Goal: Transaction & Acquisition: Purchase product/service

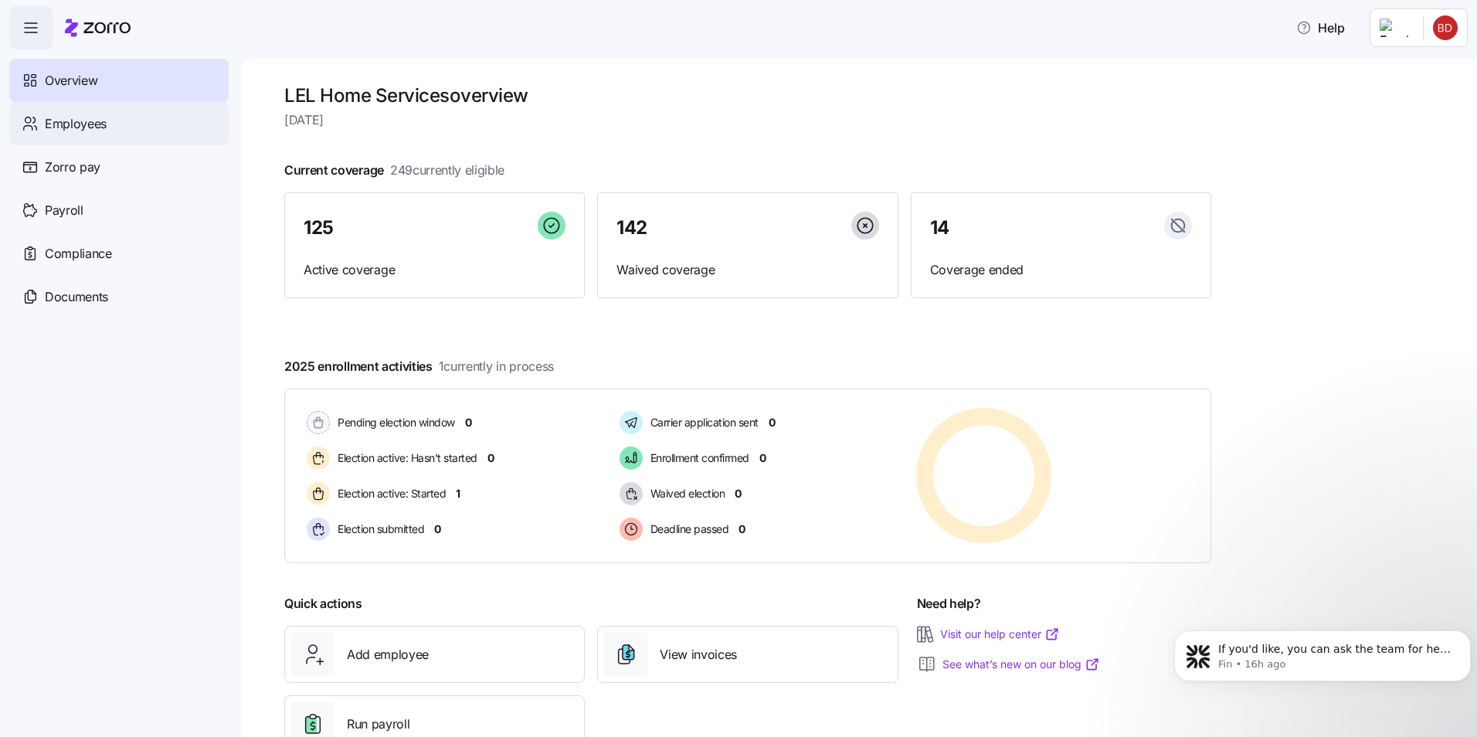
click at [91, 128] on span "Employees" at bounding box center [76, 123] width 62 height 19
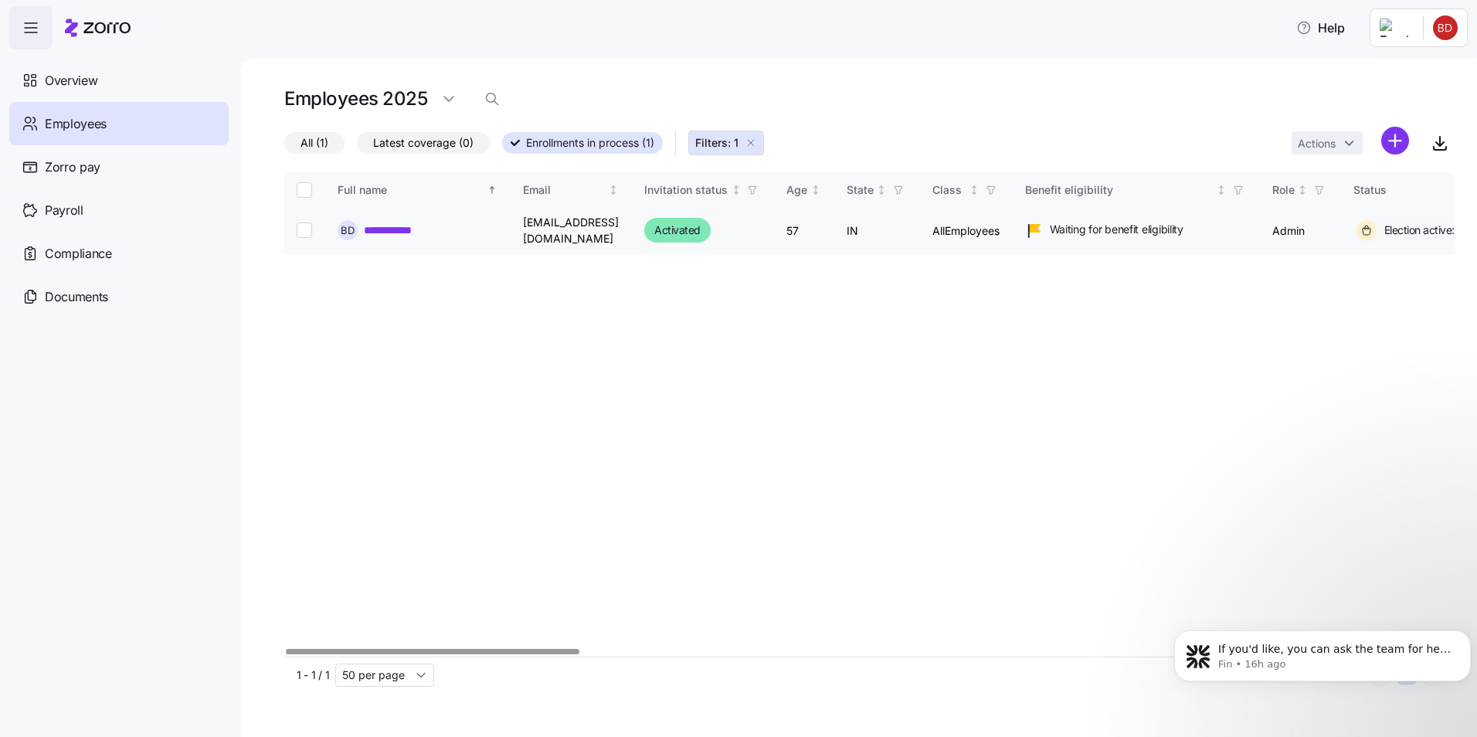
click at [397, 227] on link "**********" at bounding box center [397, 230] width 66 height 15
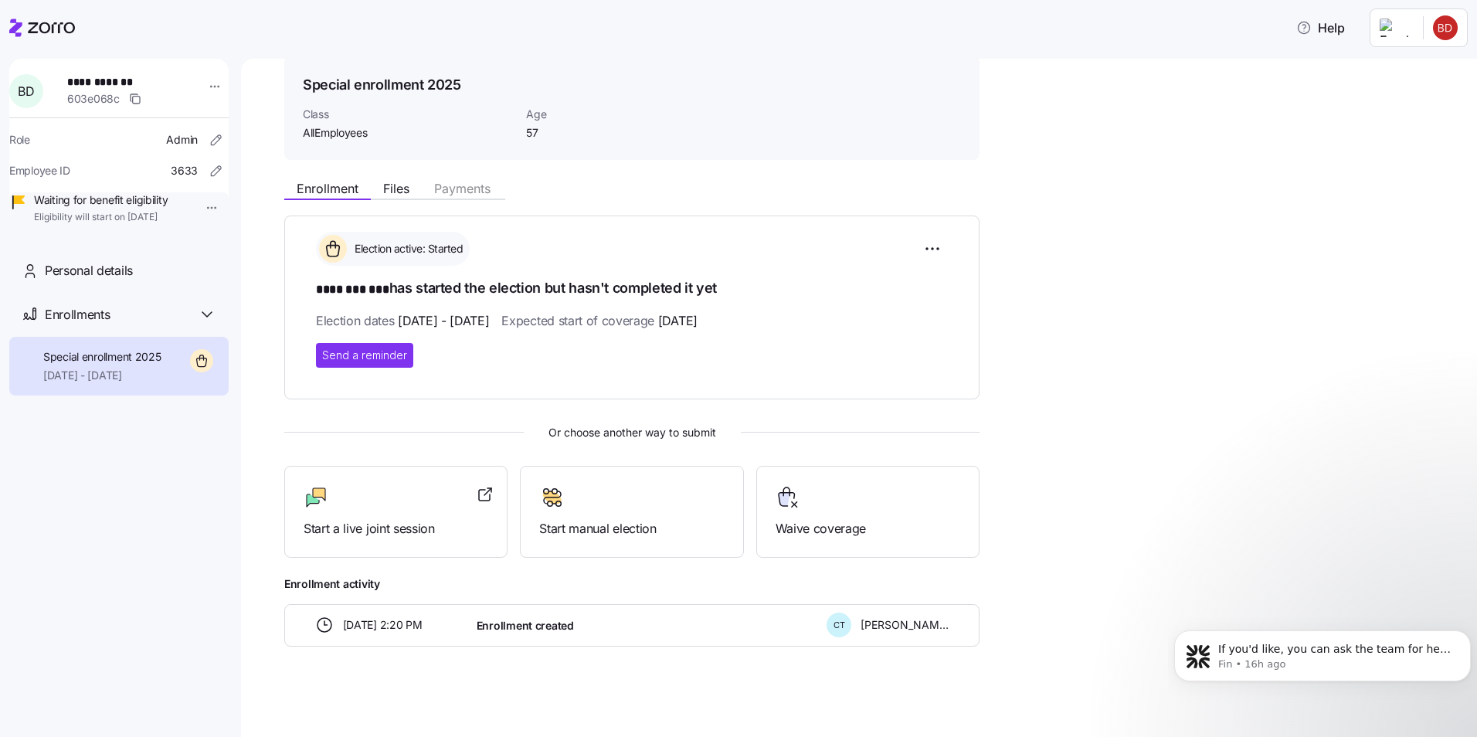
scroll to position [60, 0]
click at [207, 324] on icon at bounding box center [207, 314] width 19 height 19
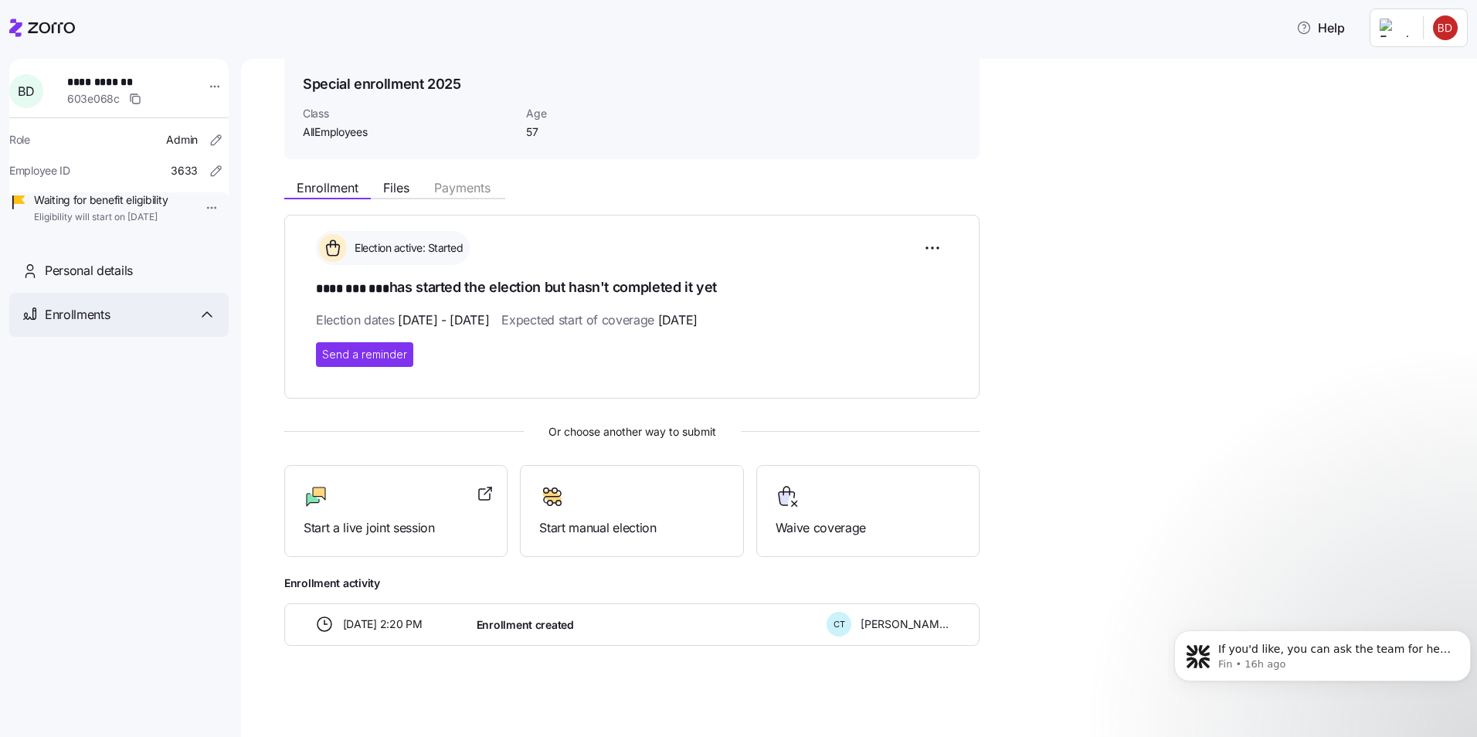
click at [207, 317] on icon at bounding box center [206, 314] width 9 height 5
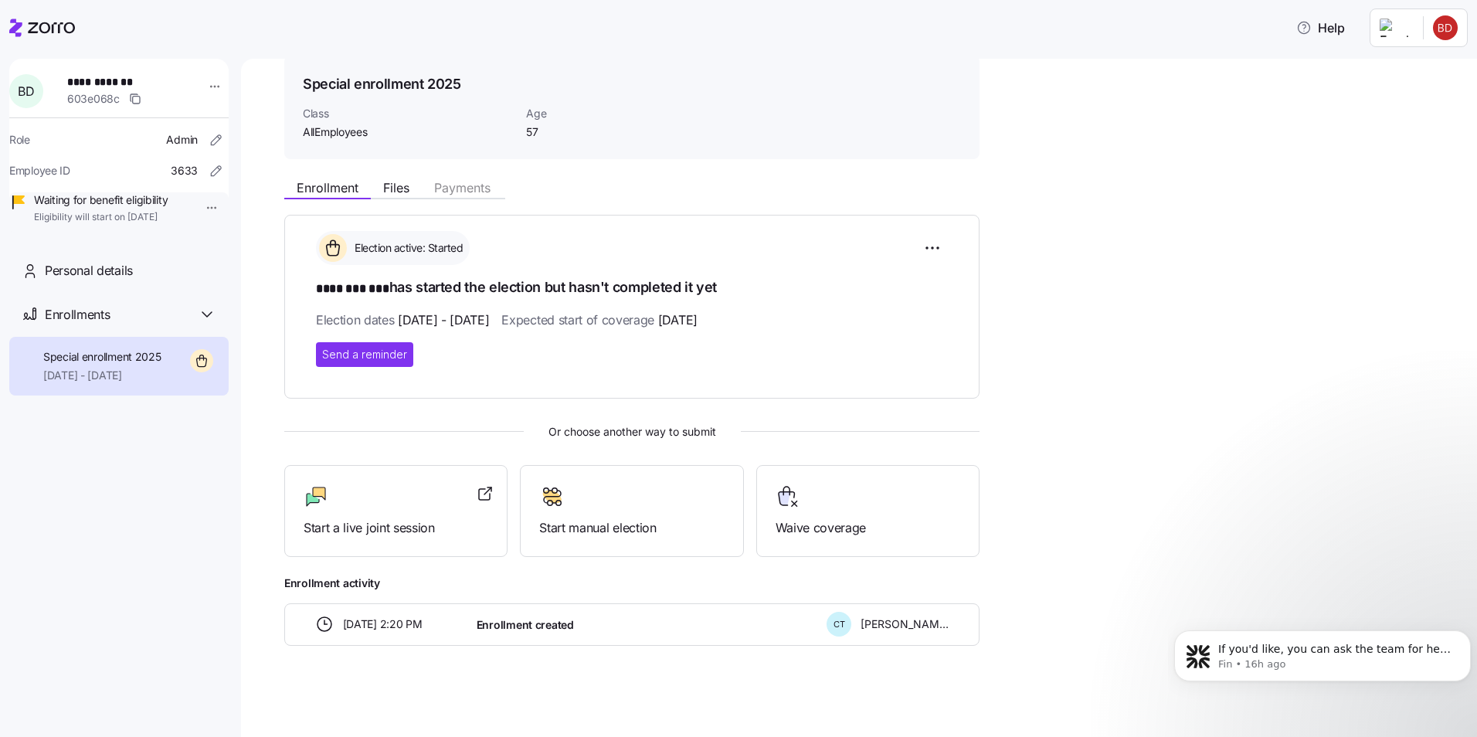
click at [83, 383] on span "[DATE] - [DATE]" at bounding box center [102, 375] width 118 height 15
click at [76, 365] on span "Special enrollment 2025" at bounding box center [102, 356] width 118 height 15
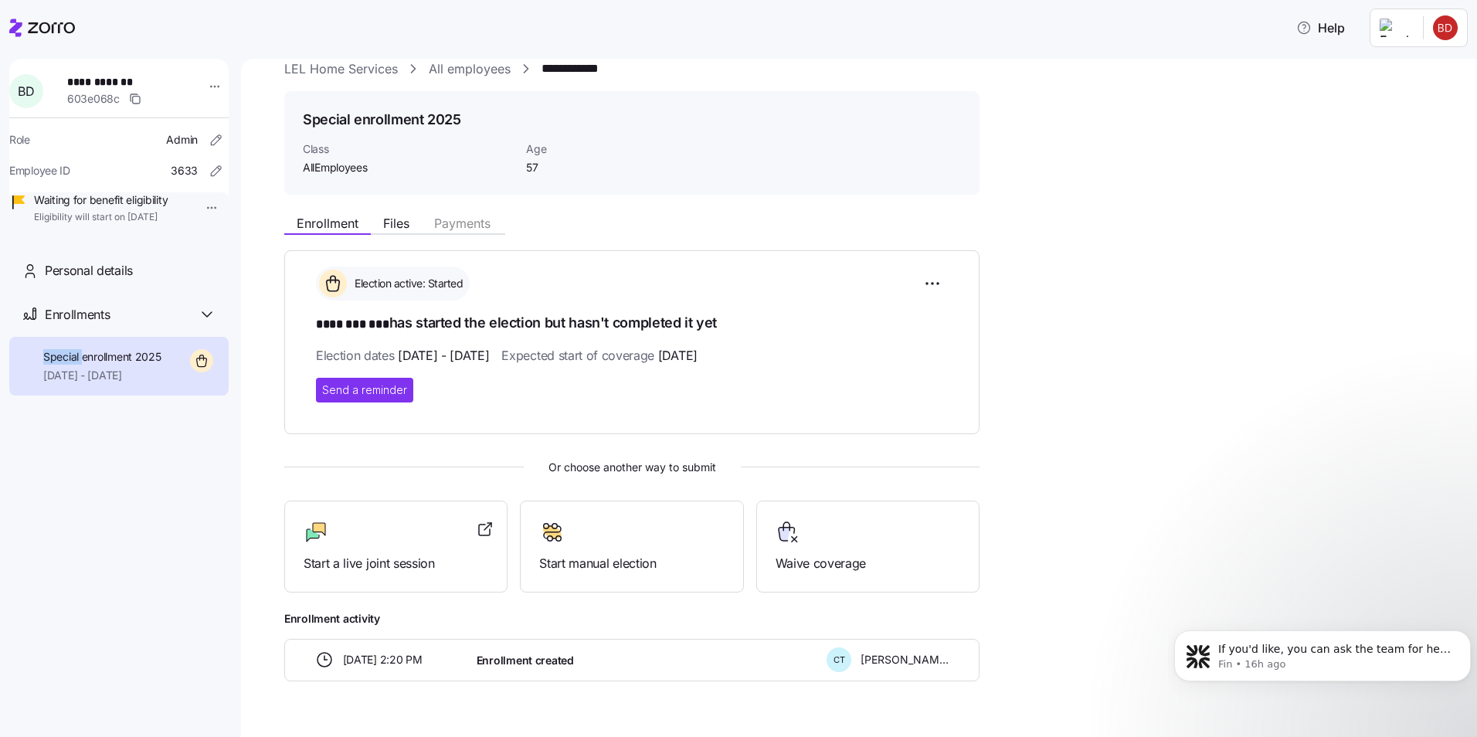
scroll to position [0, 0]
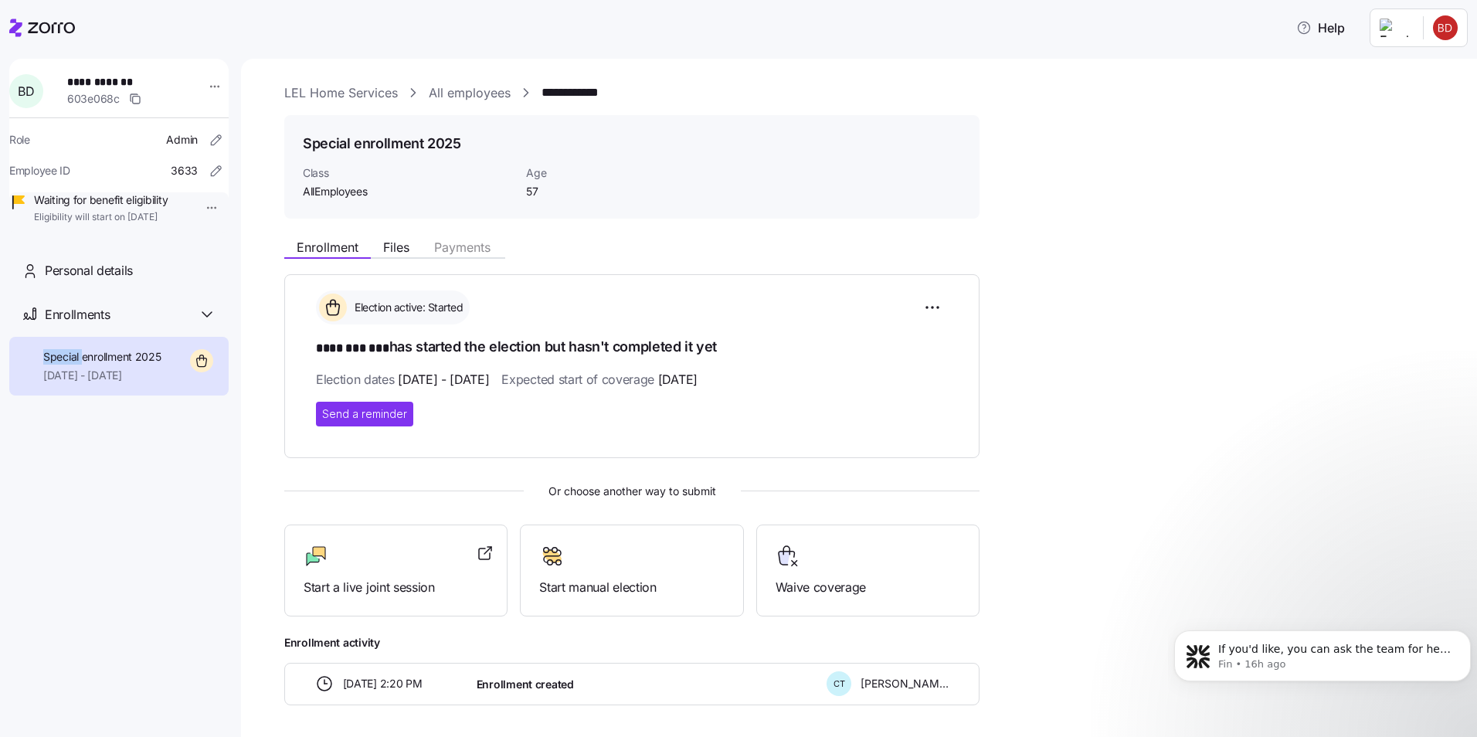
click at [1401, 34] on html "**********" at bounding box center [738, 364] width 1477 height 728
click at [1449, 23] on html "**********" at bounding box center [738, 364] width 1477 height 728
click at [83, 93] on div "**********" at bounding box center [128, 91] width 123 height 34
click at [208, 88] on html "**********" at bounding box center [738, 364] width 1477 height 728
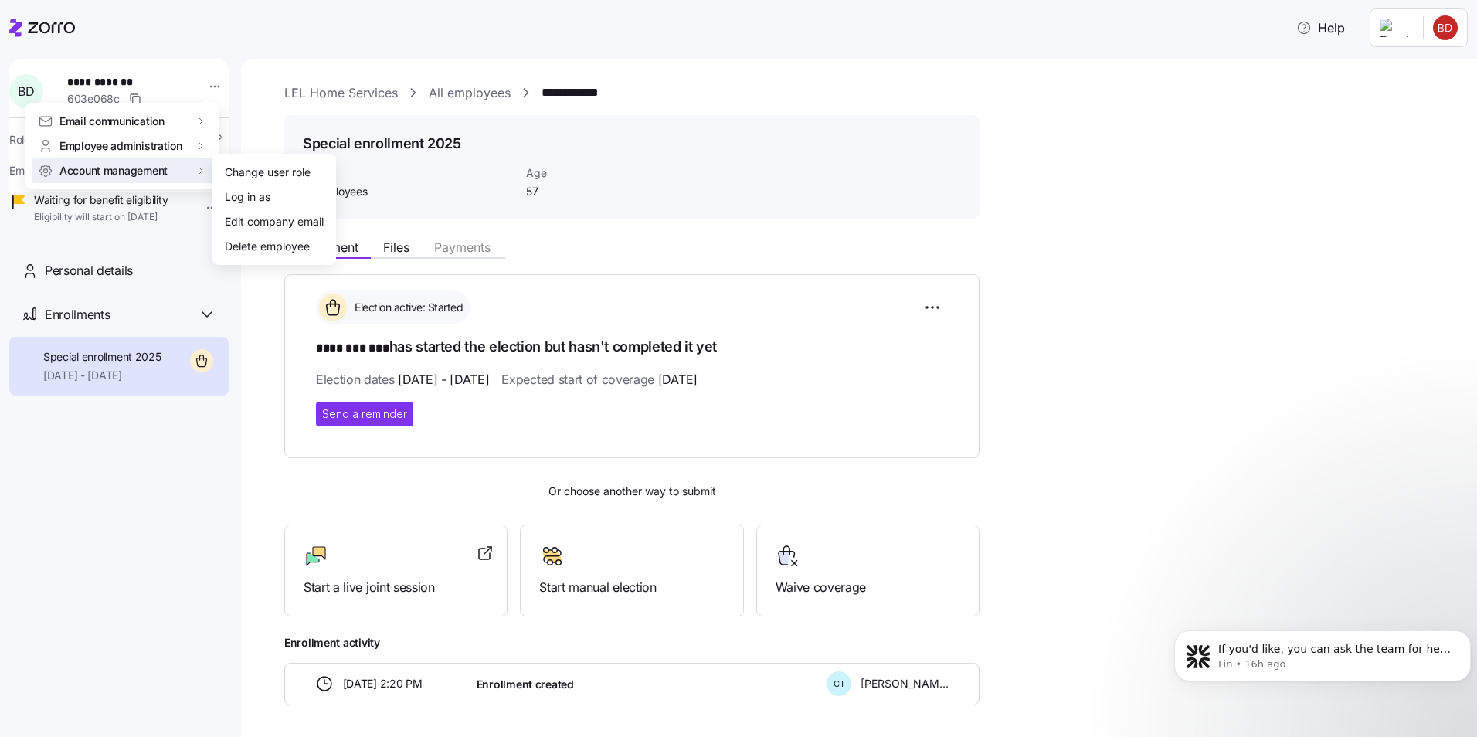
click at [1218, 187] on html "**********" at bounding box center [738, 364] width 1477 height 728
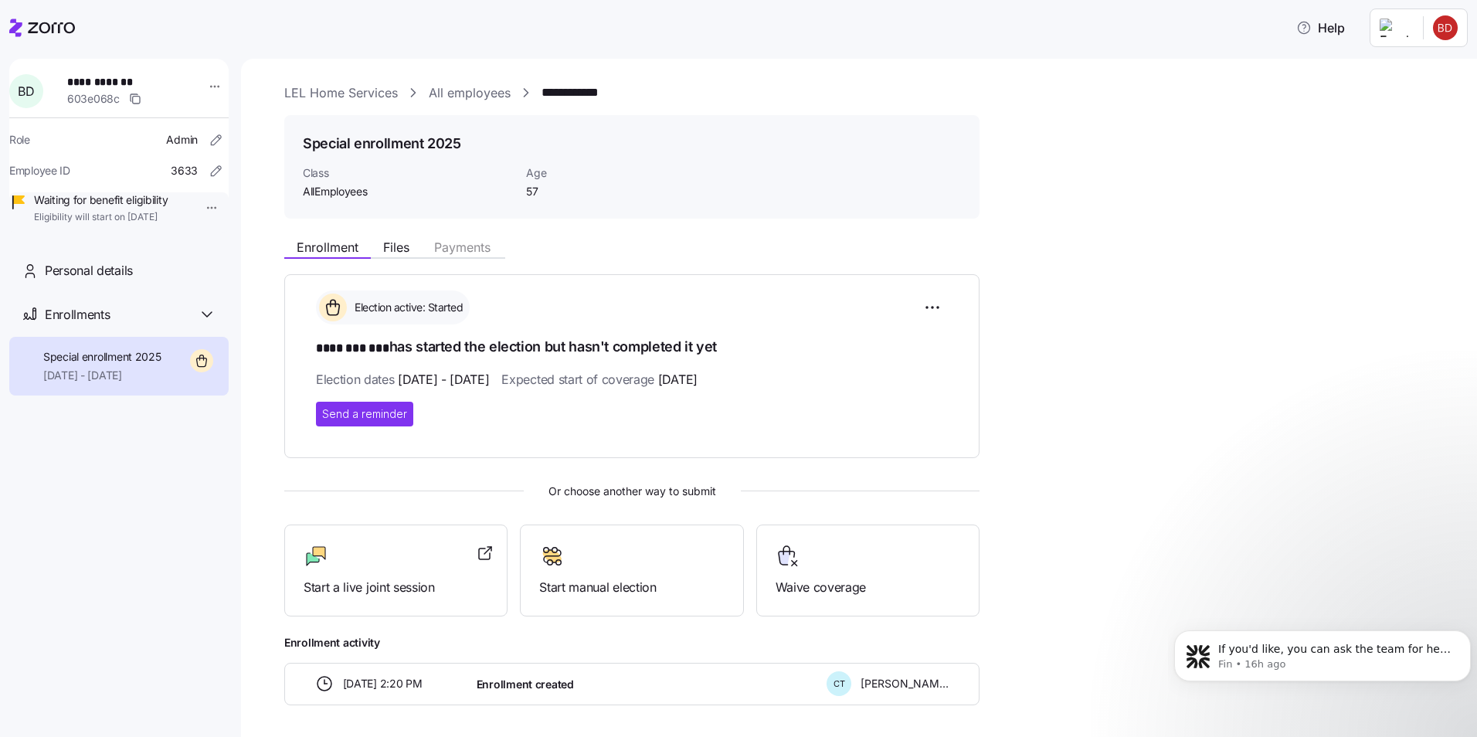
click at [1403, 29] on html "**********" at bounding box center [738, 364] width 1477 height 728
click at [1398, 66] on div "My settings" at bounding box center [1394, 69] width 81 height 17
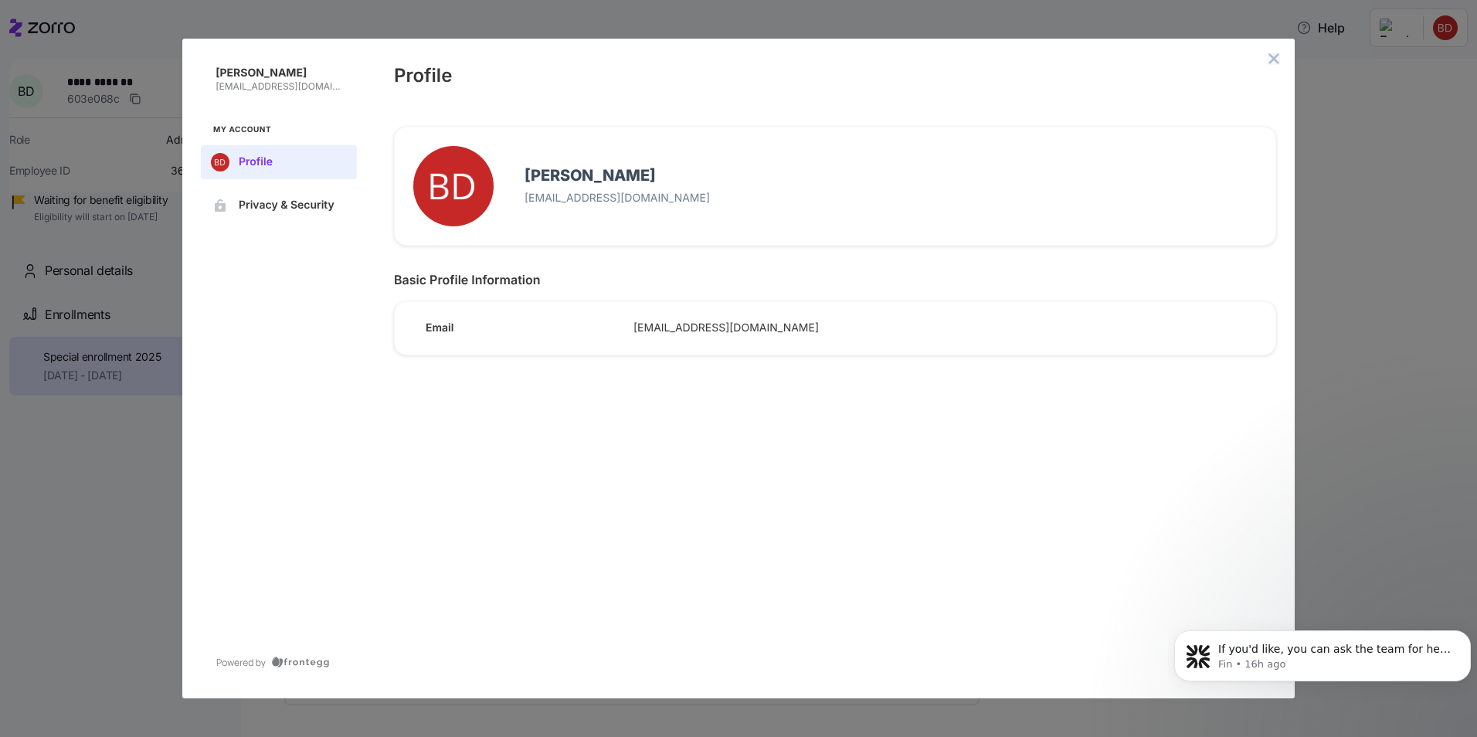
click at [1278, 59] on icon "close admin-box" at bounding box center [1274, 59] width 12 height 12
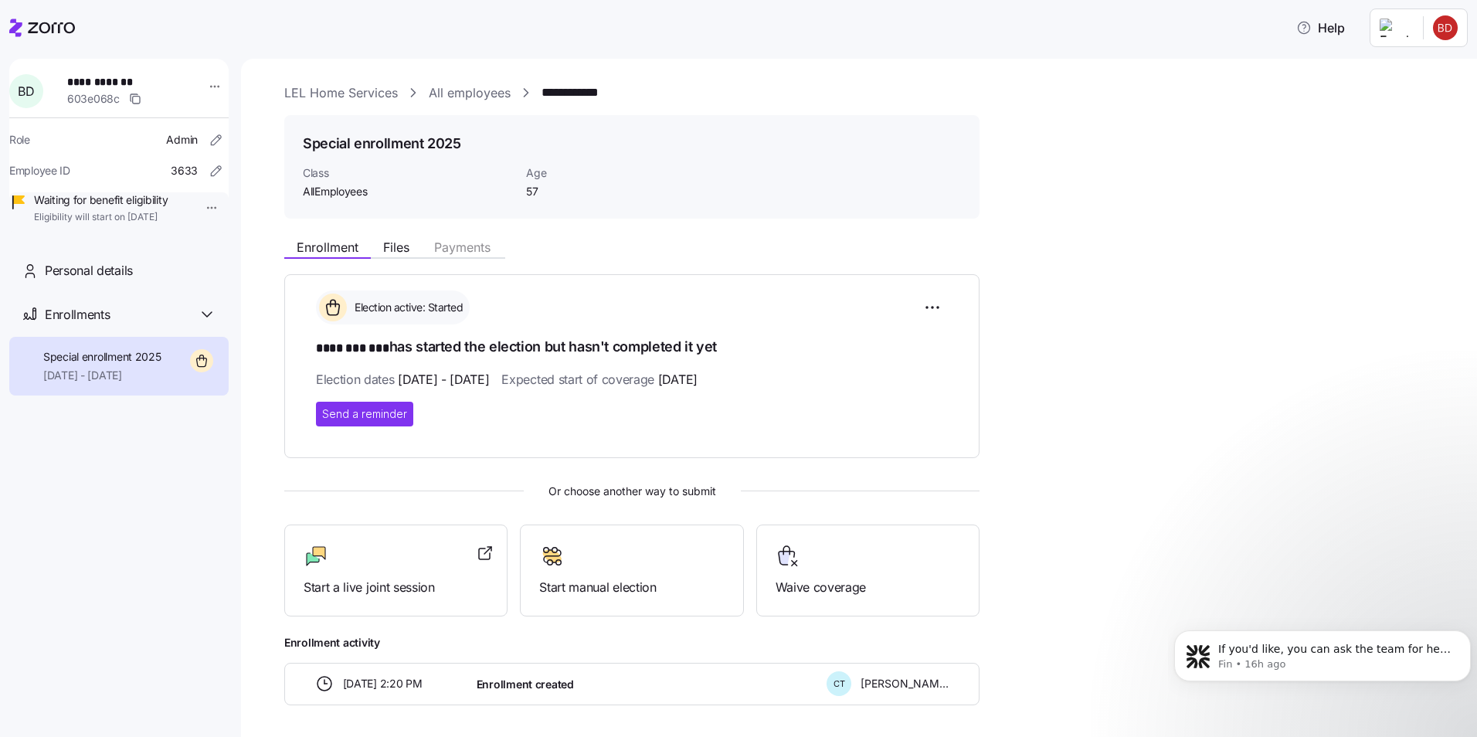
click at [359, 91] on link "LEL Home Services" at bounding box center [341, 92] width 114 height 19
click at [29, 26] on icon at bounding box center [42, 28] width 66 height 19
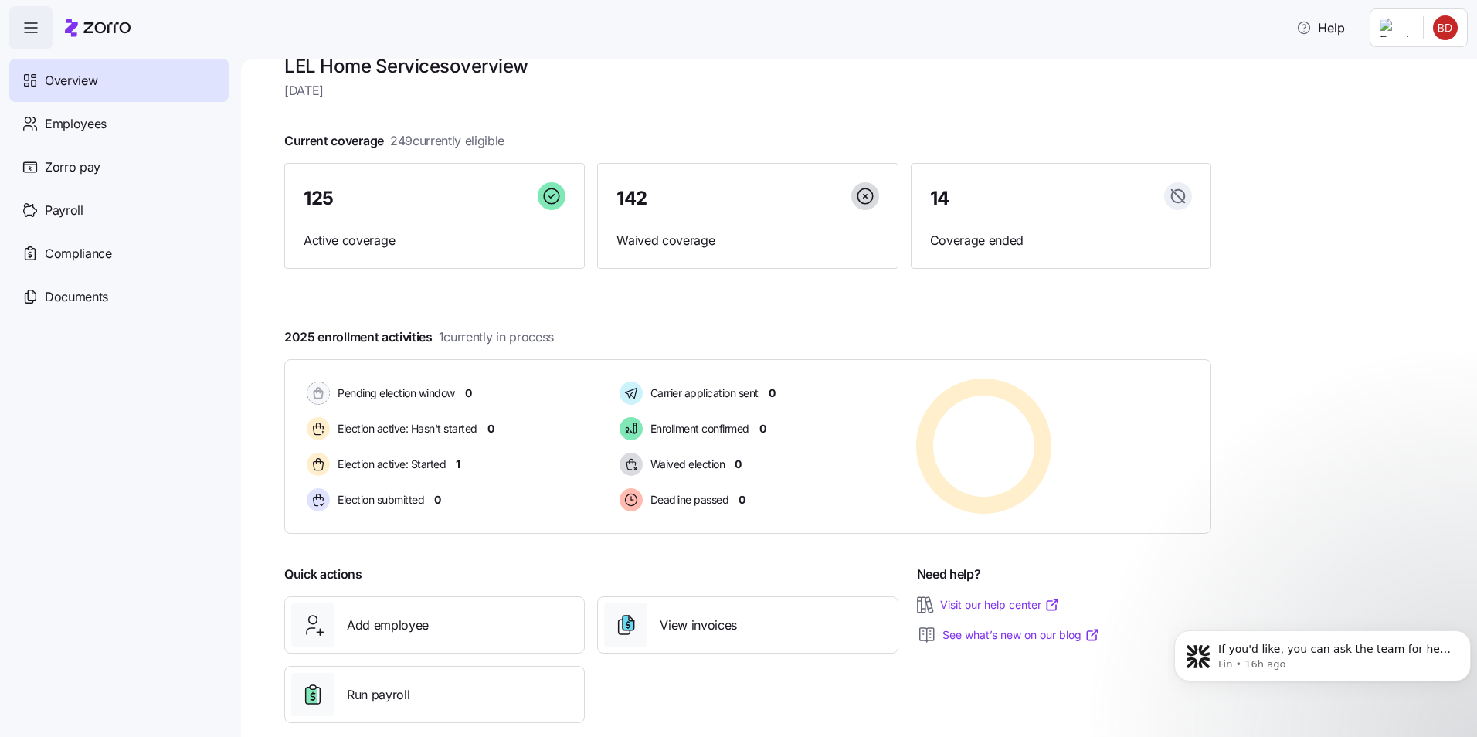
scroll to position [53, 0]
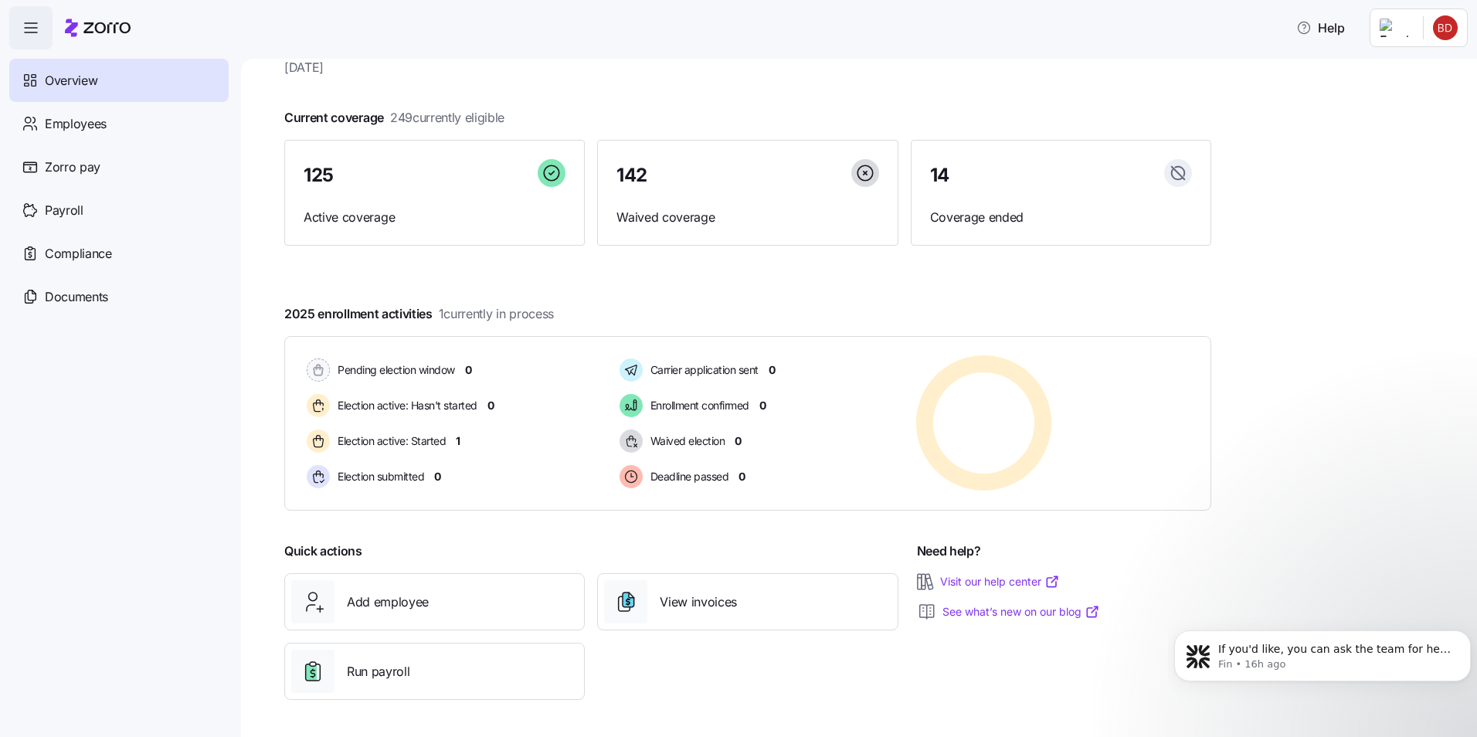
click at [1443, 29] on html "Help Overview Employees Zorro pay Payroll Compliance Documents LEL Home Service…" at bounding box center [738, 364] width 1477 height 728
click at [1430, 66] on div "Personal view" at bounding box center [1399, 69] width 91 height 17
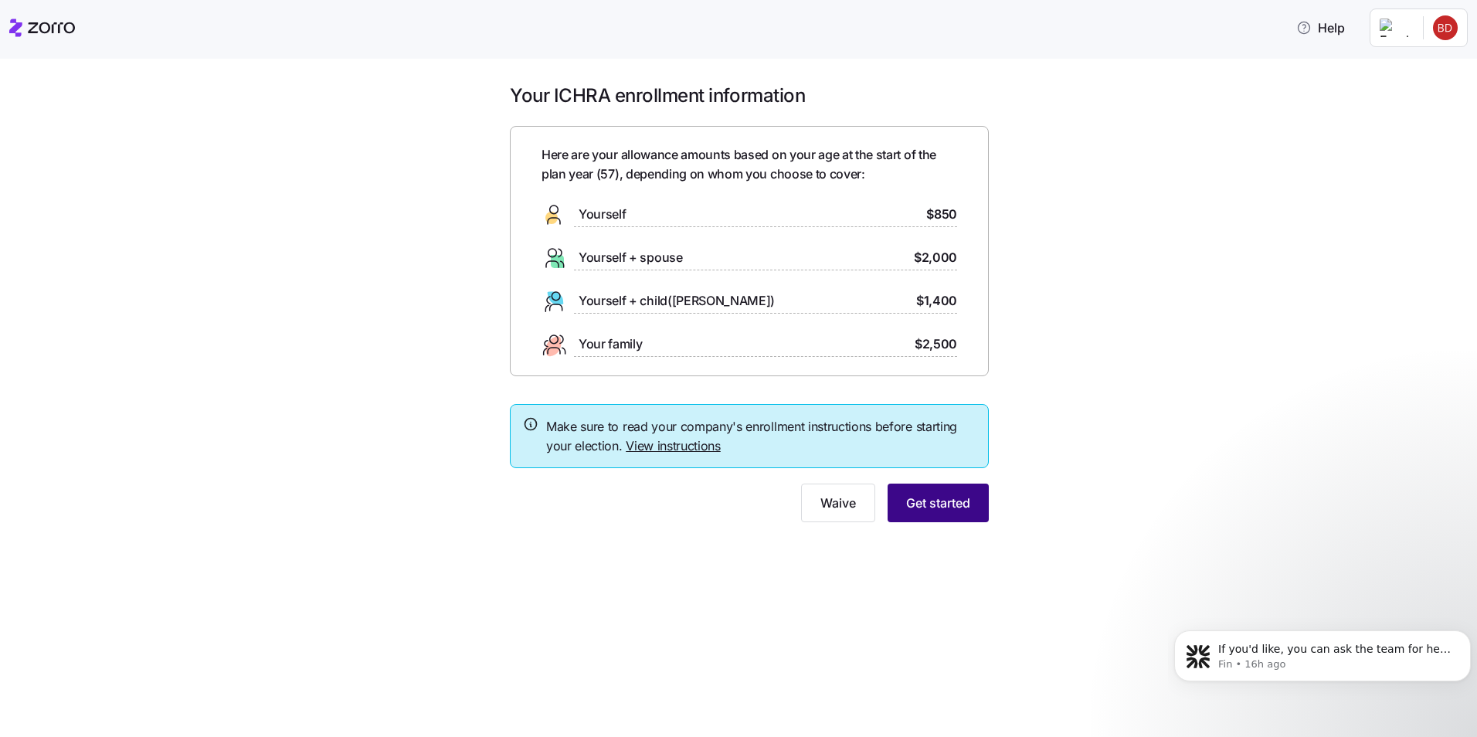
click at [959, 508] on span "Get started" at bounding box center [938, 503] width 64 height 19
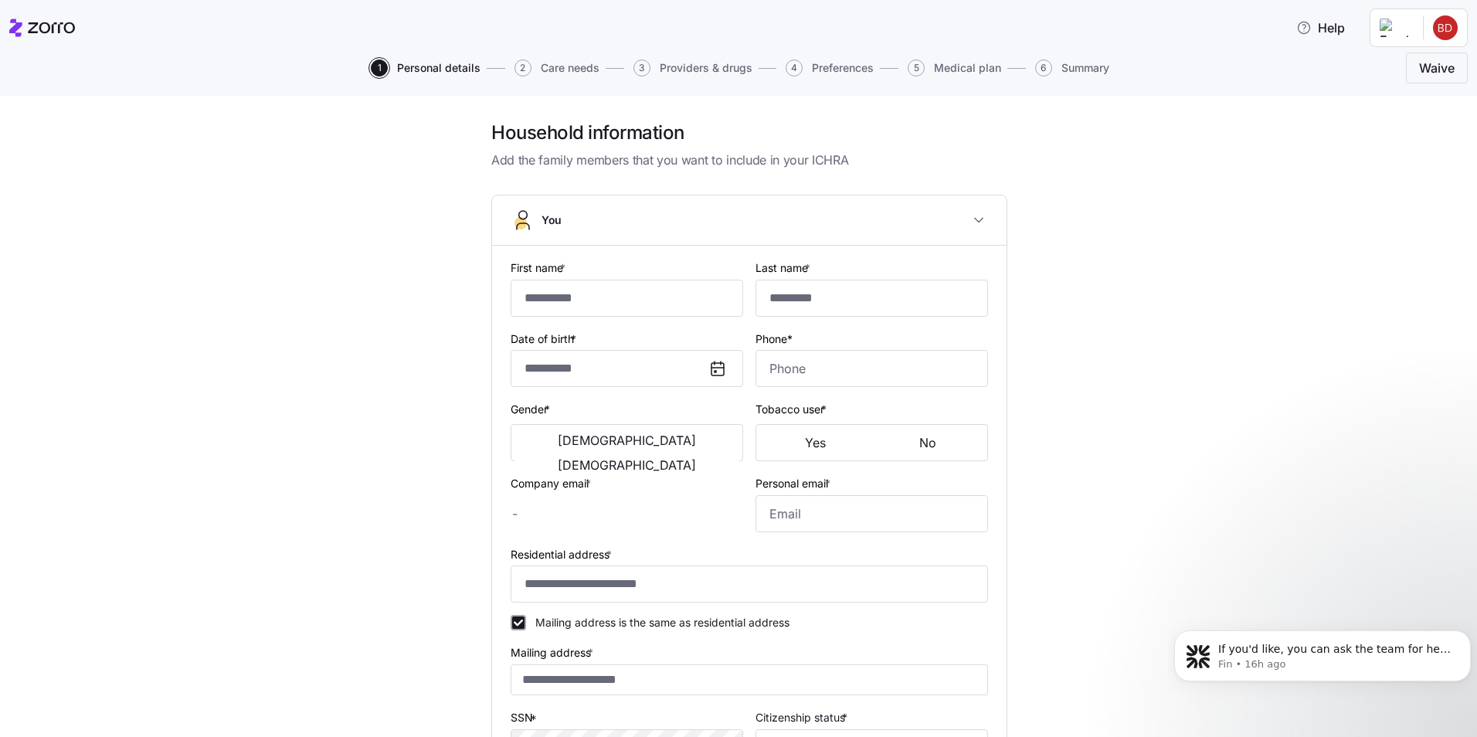
type input "********"
type input "***"
type input "[EMAIL_ADDRESS][DOMAIN_NAME]"
type input "**********"
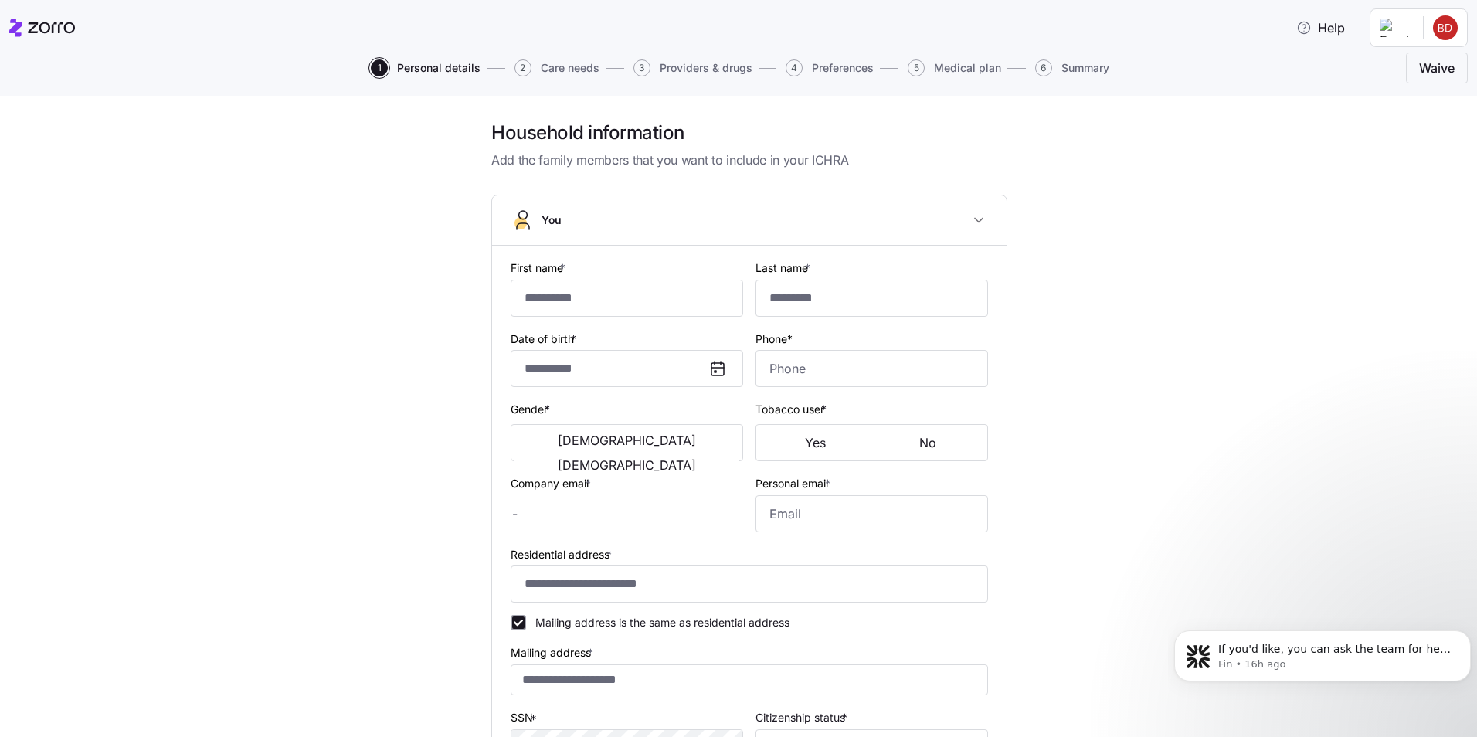
checkbox input "true"
type input "**********"
type input "[PHONE_NUMBER]"
type input "[DEMOGRAPHIC_DATA] citizen"
type input "Single"
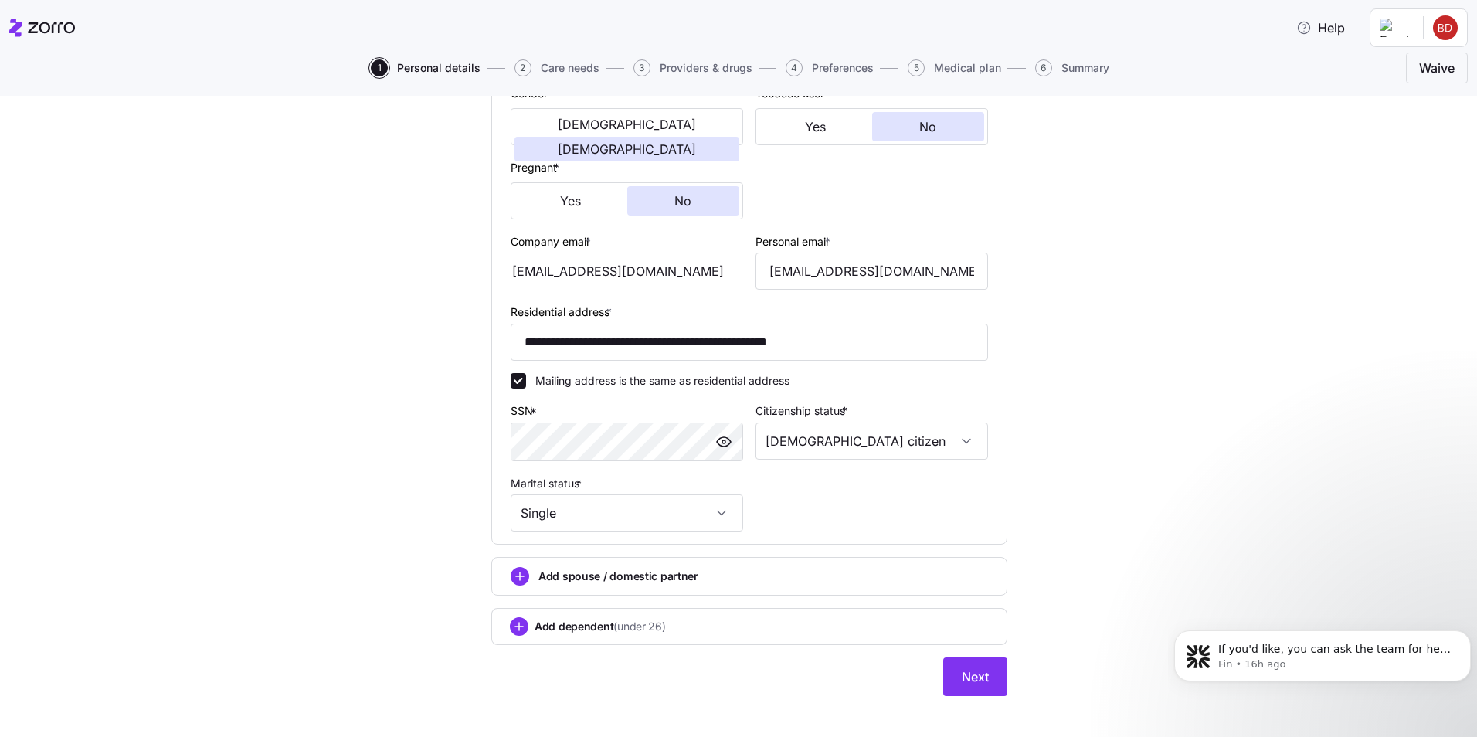
scroll to position [331, 0]
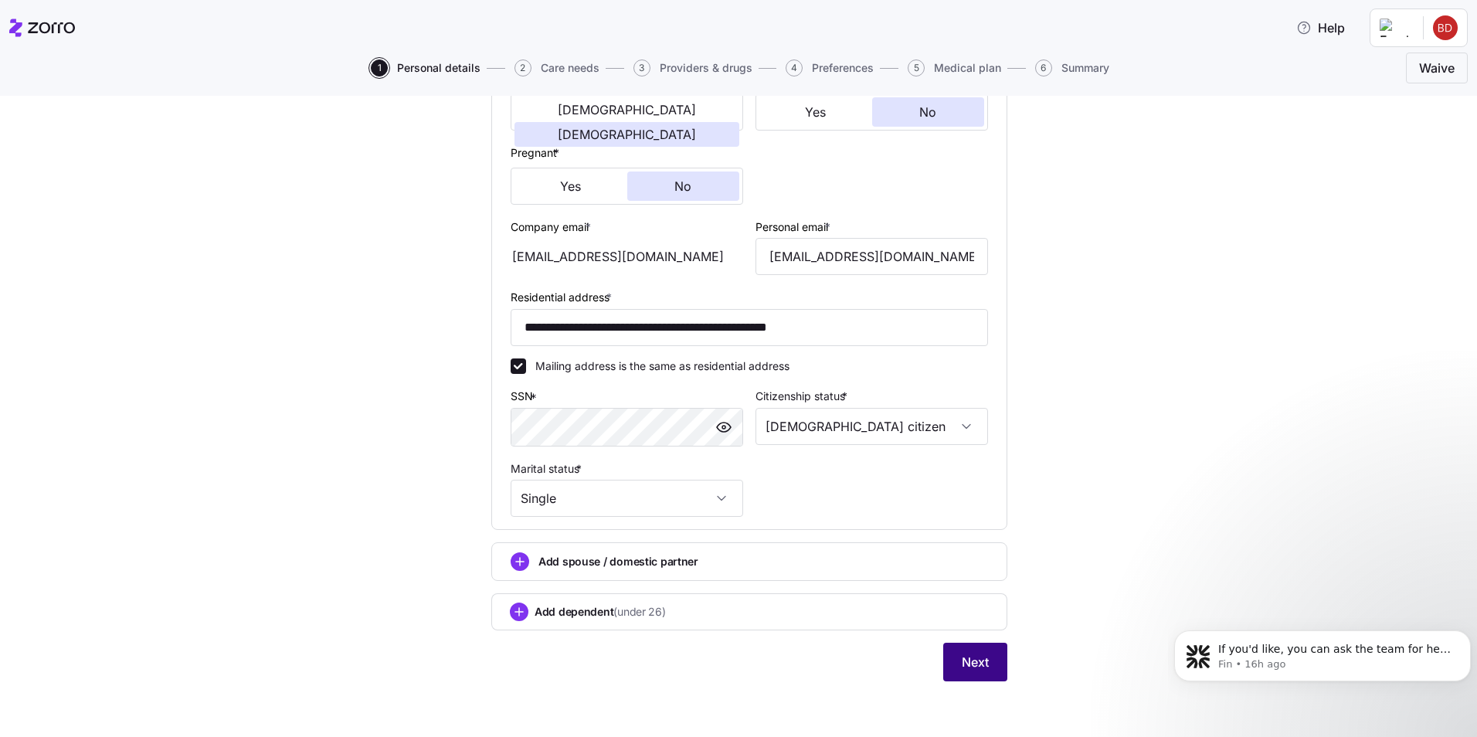
click at [969, 661] on span "Next" at bounding box center [975, 662] width 27 height 19
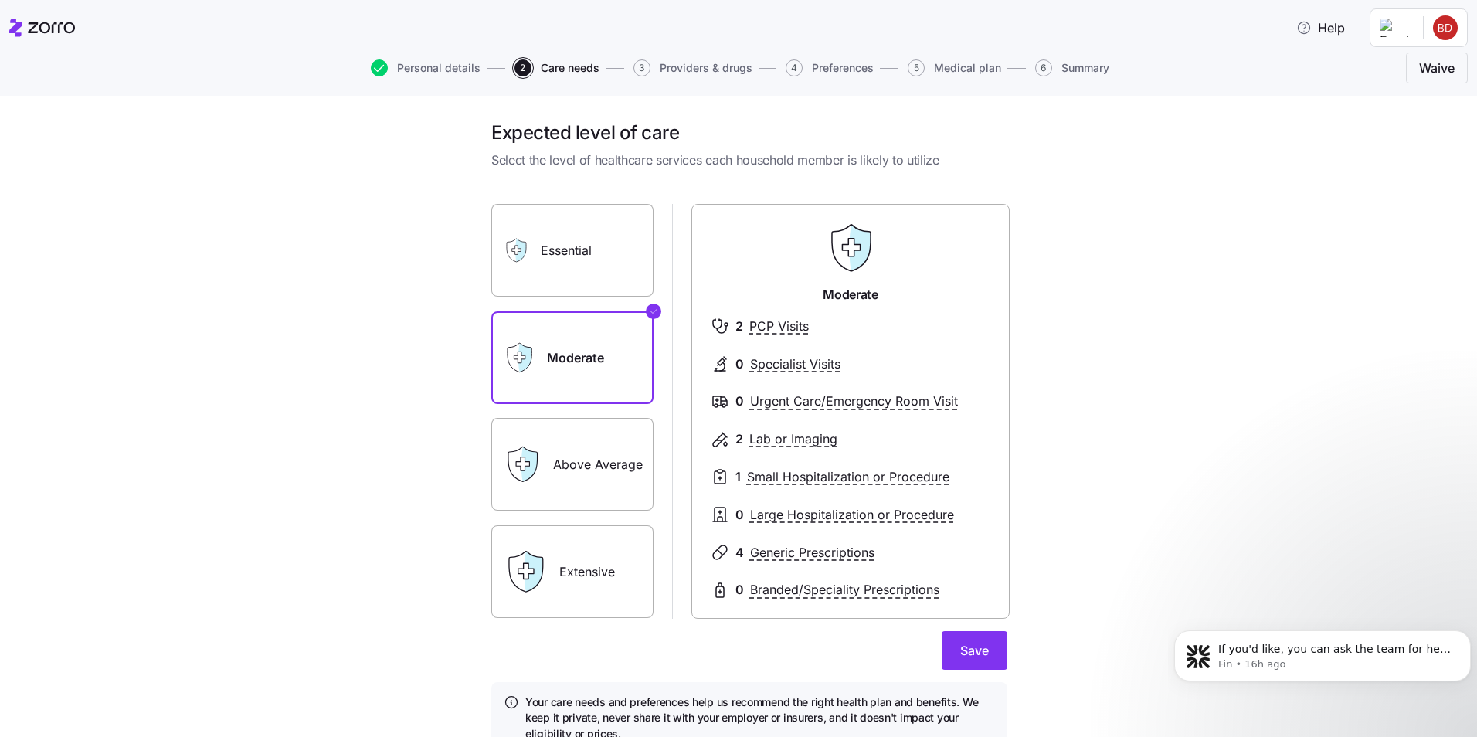
click at [588, 494] on label "Above Average" at bounding box center [572, 464] width 162 height 93
click at [0, 0] on input "Above Average" at bounding box center [0, 0] width 0 height 0
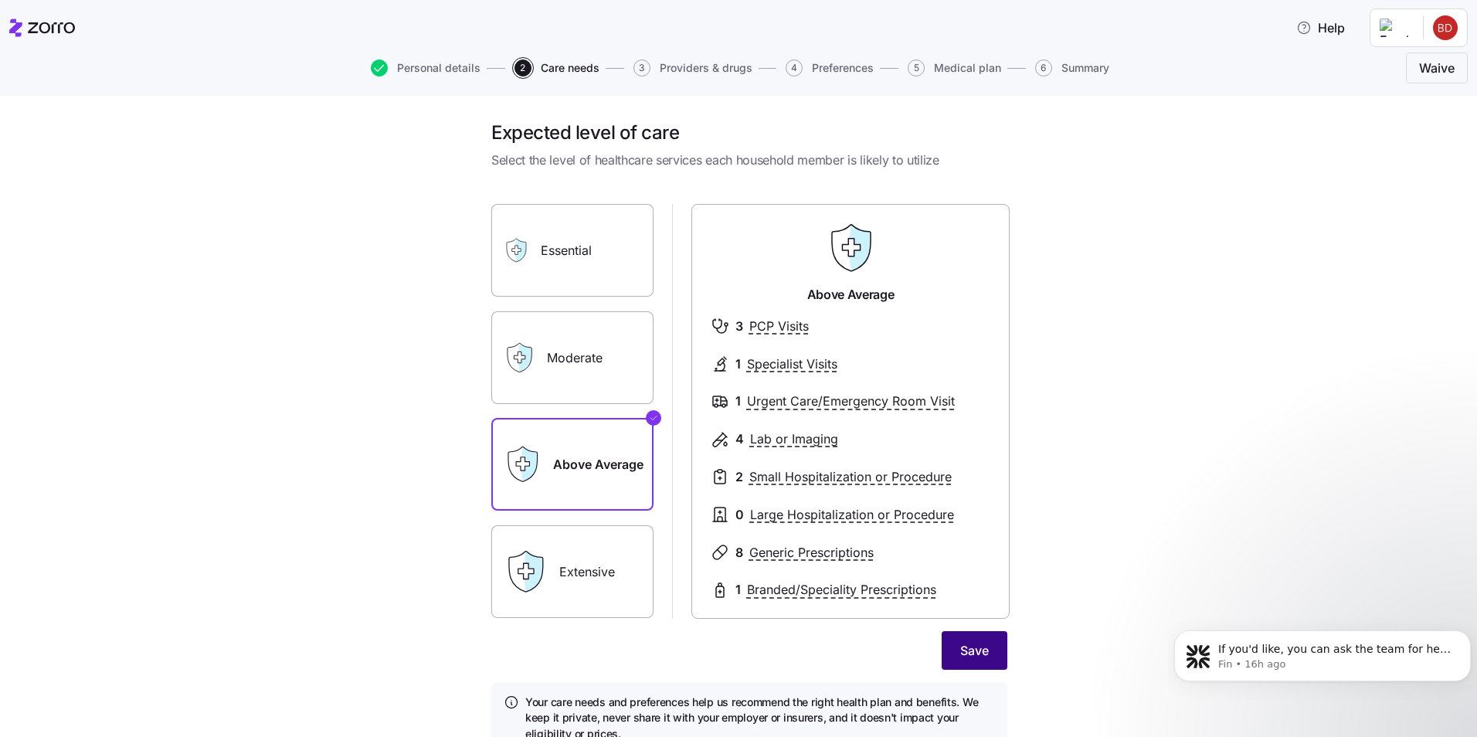
click at [981, 644] on span "Save" at bounding box center [975, 650] width 29 height 19
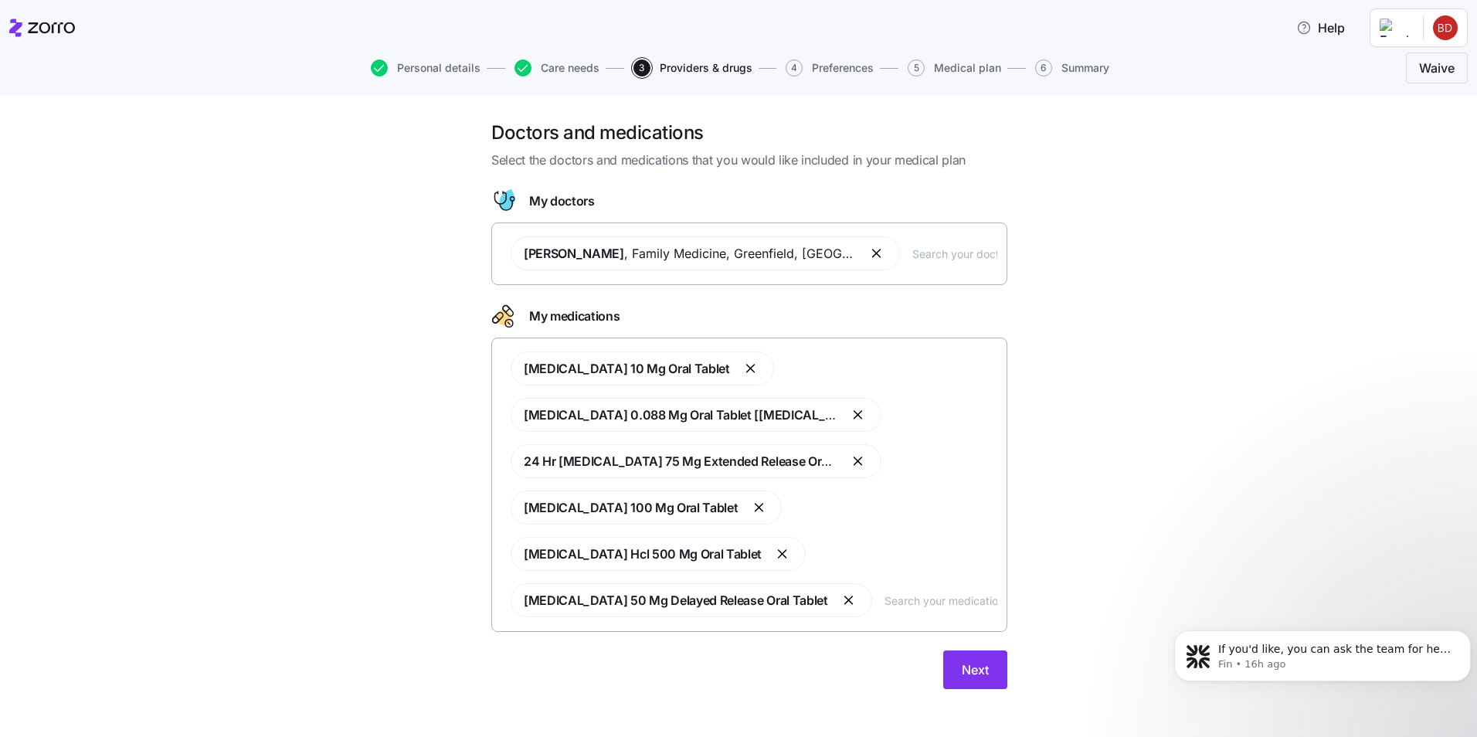
scroll to position [8, 0]
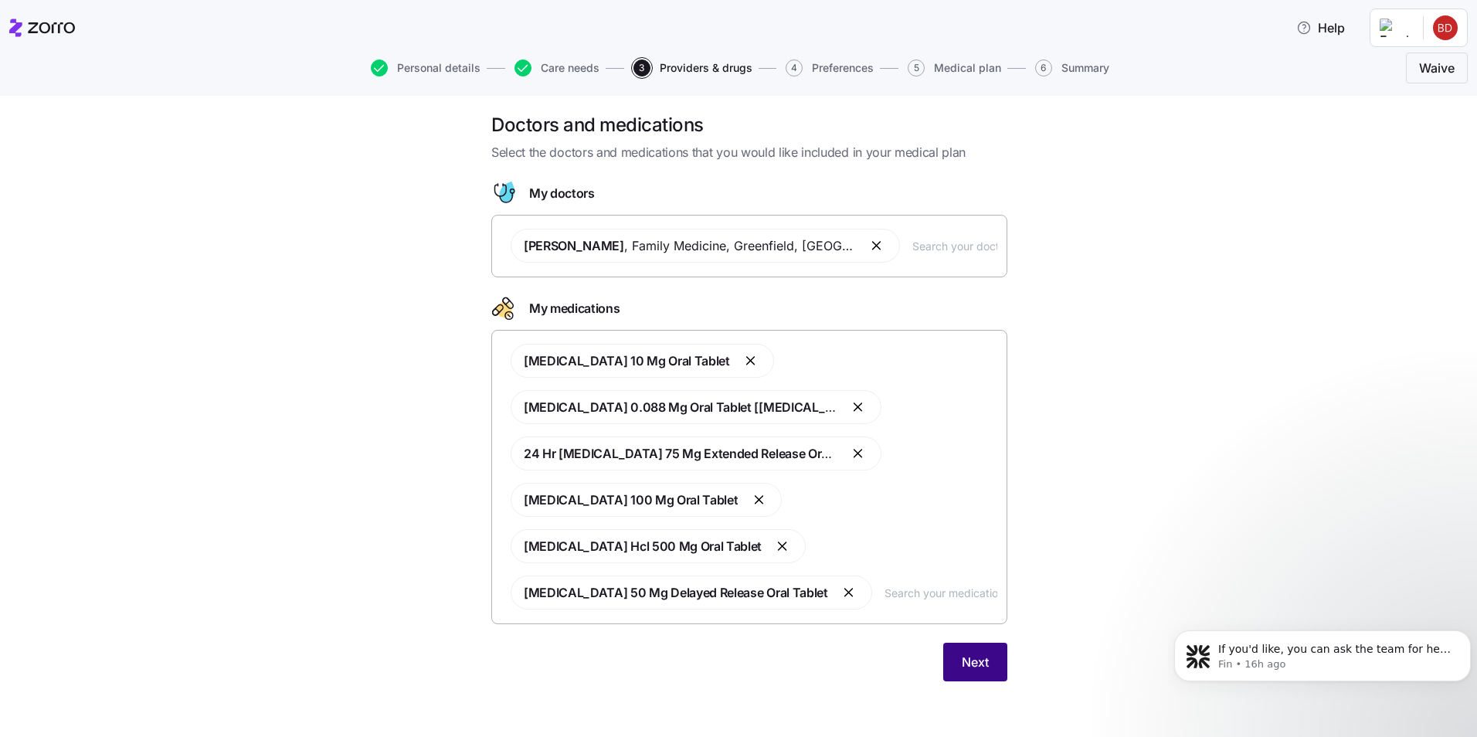
click at [984, 658] on button "Next" at bounding box center [976, 662] width 64 height 39
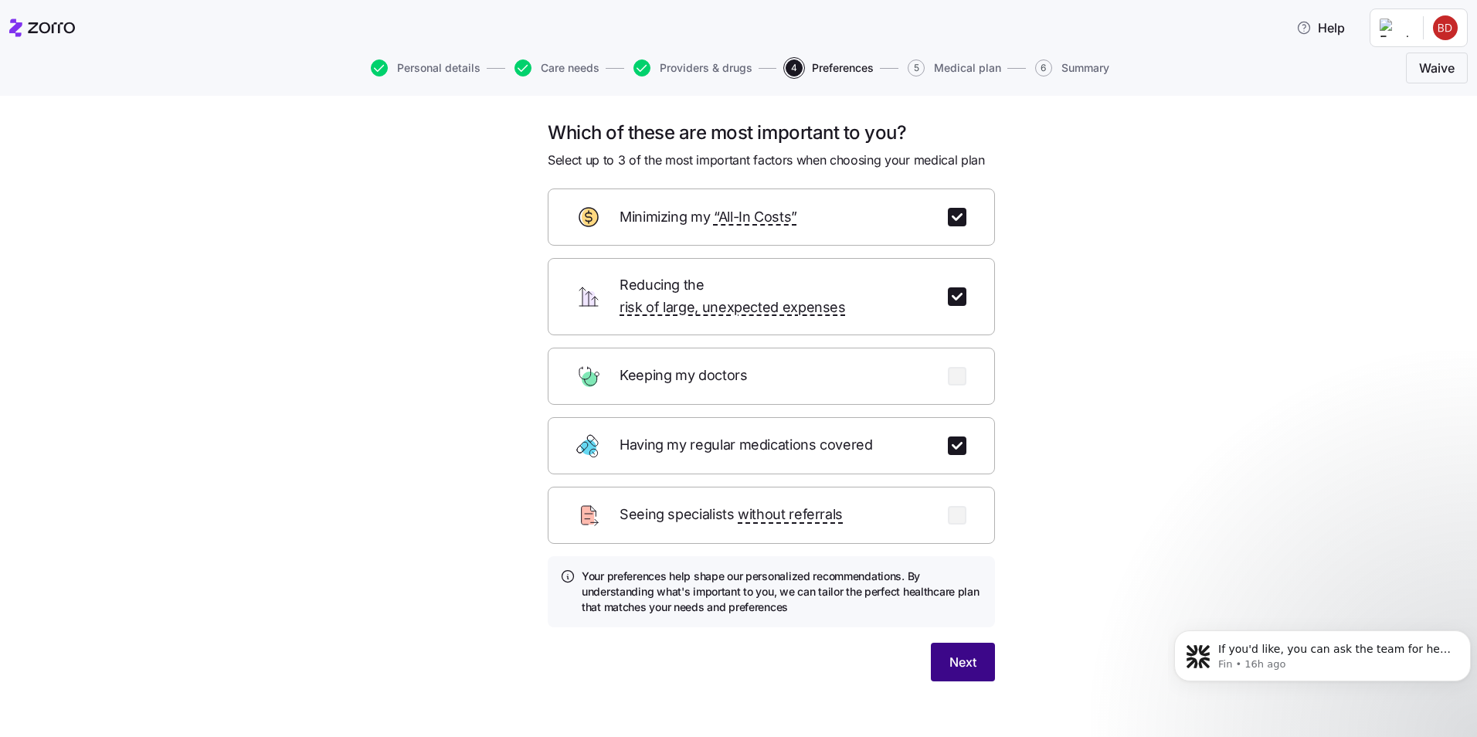
click at [977, 644] on button "Next" at bounding box center [963, 662] width 64 height 39
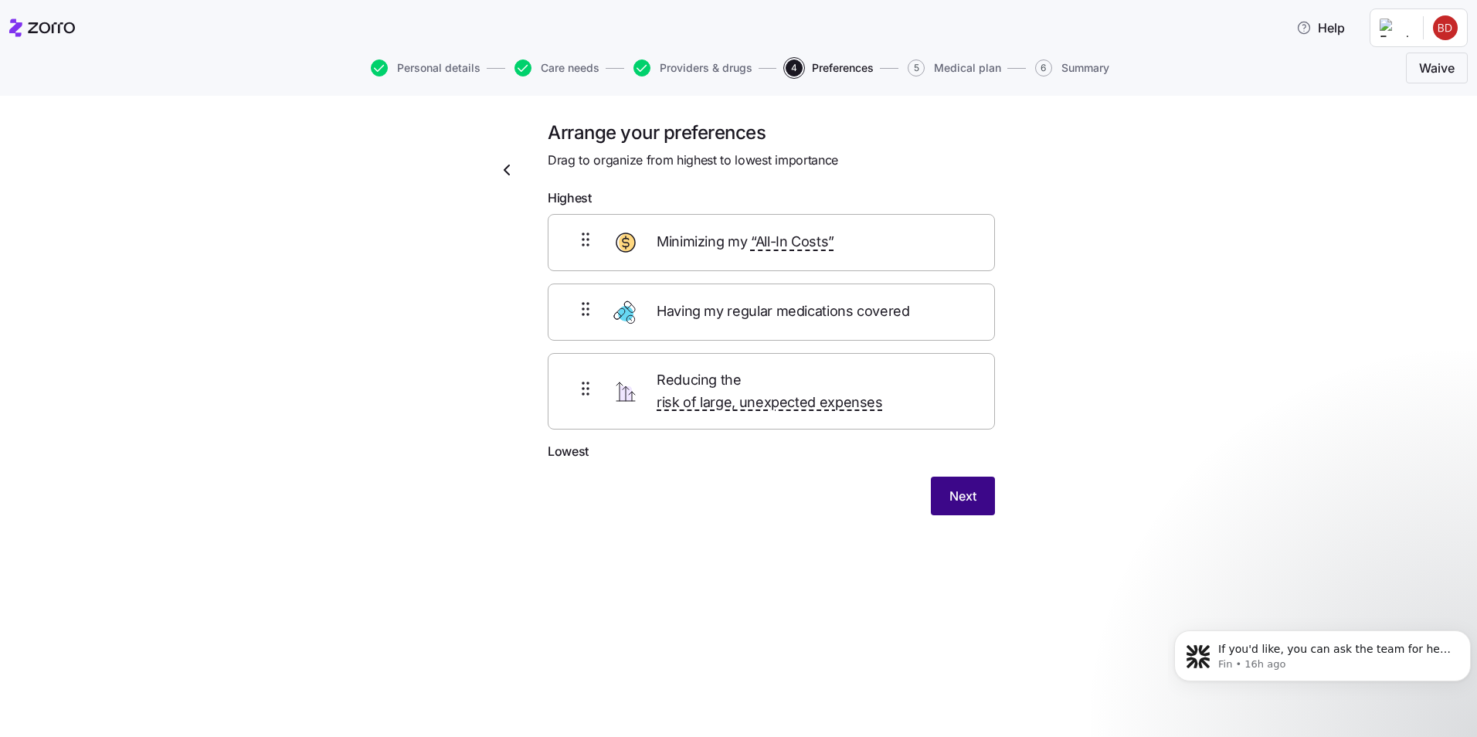
click at [964, 487] on span "Next" at bounding box center [963, 496] width 27 height 19
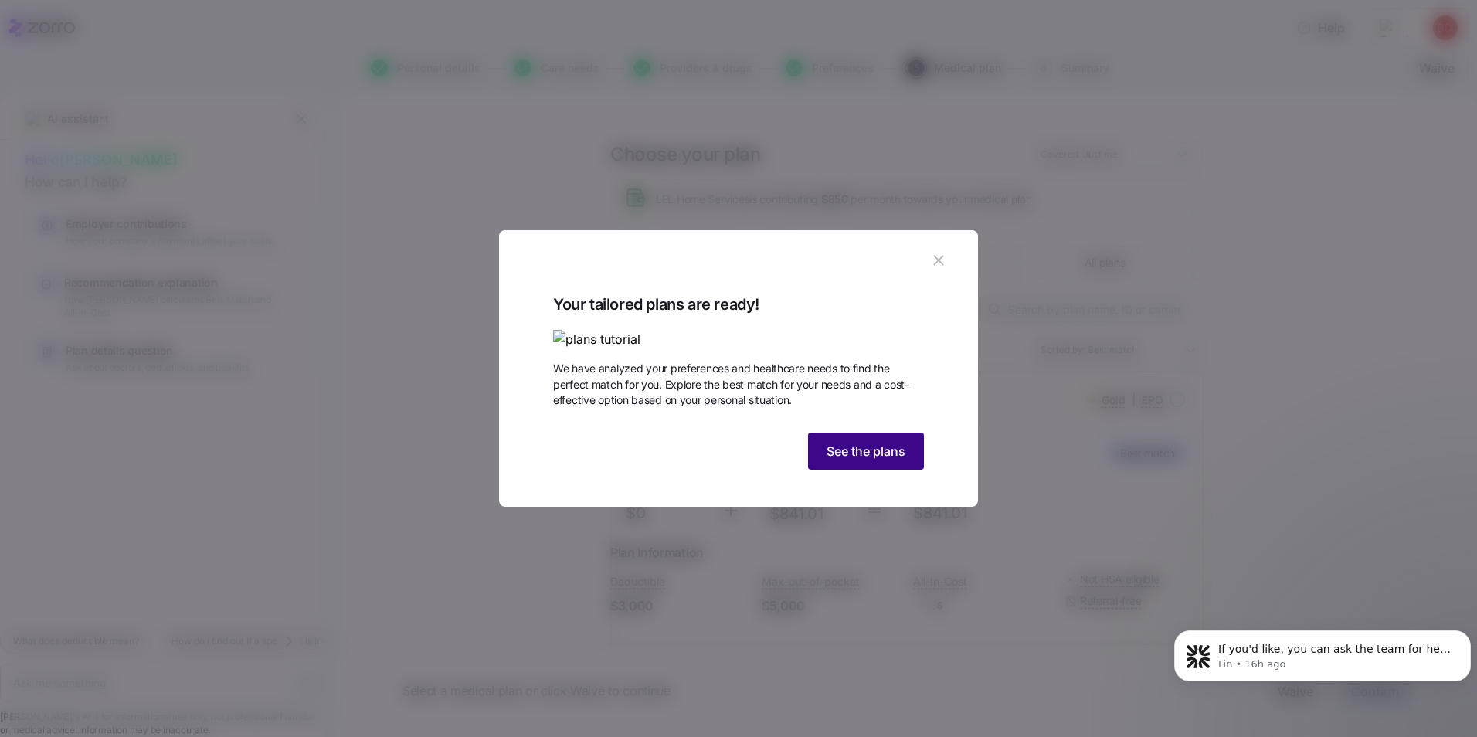
click at [872, 461] on span "See the plans" at bounding box center [866, 451] width 79 height 19
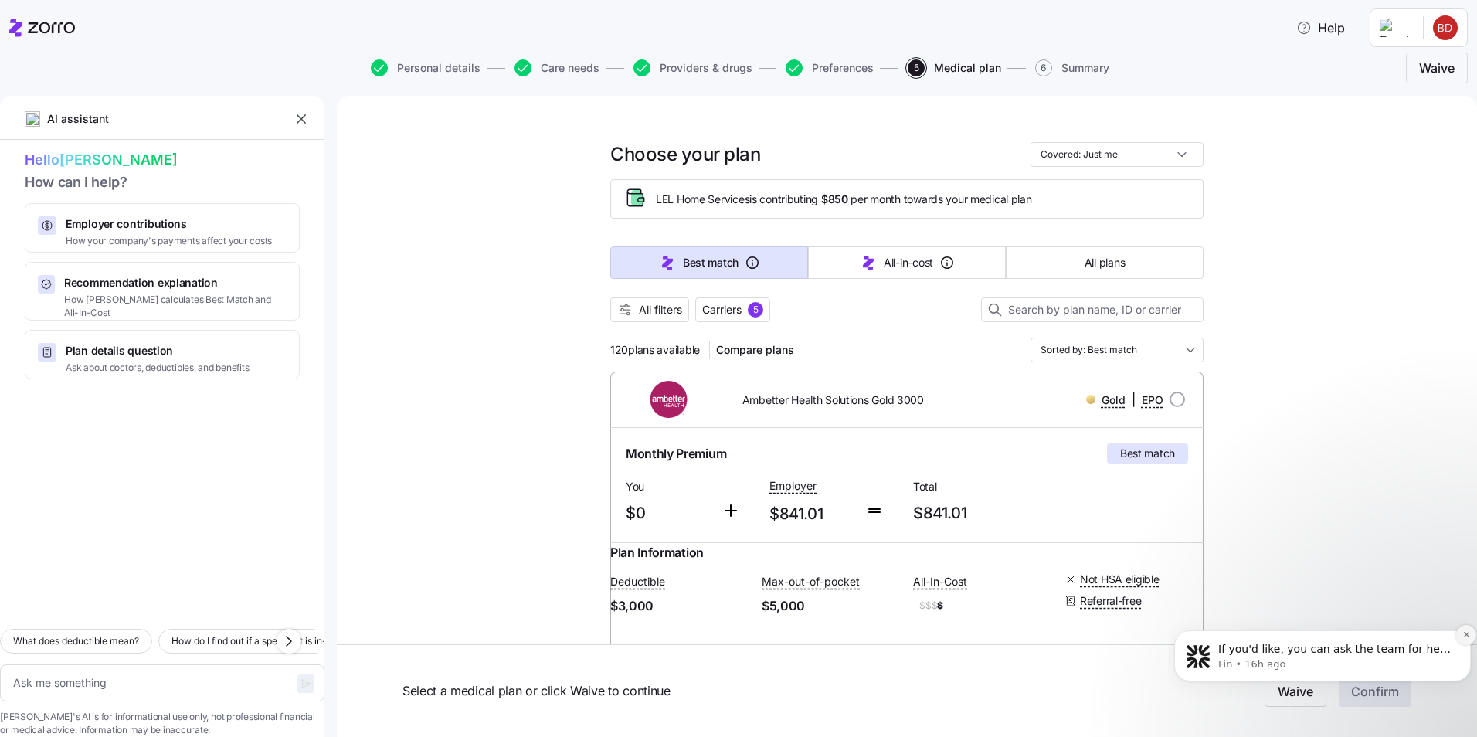
click at [1466, 639] on icon "Dismiss notification" at bounding box center [1467, 635] width 9 height 9
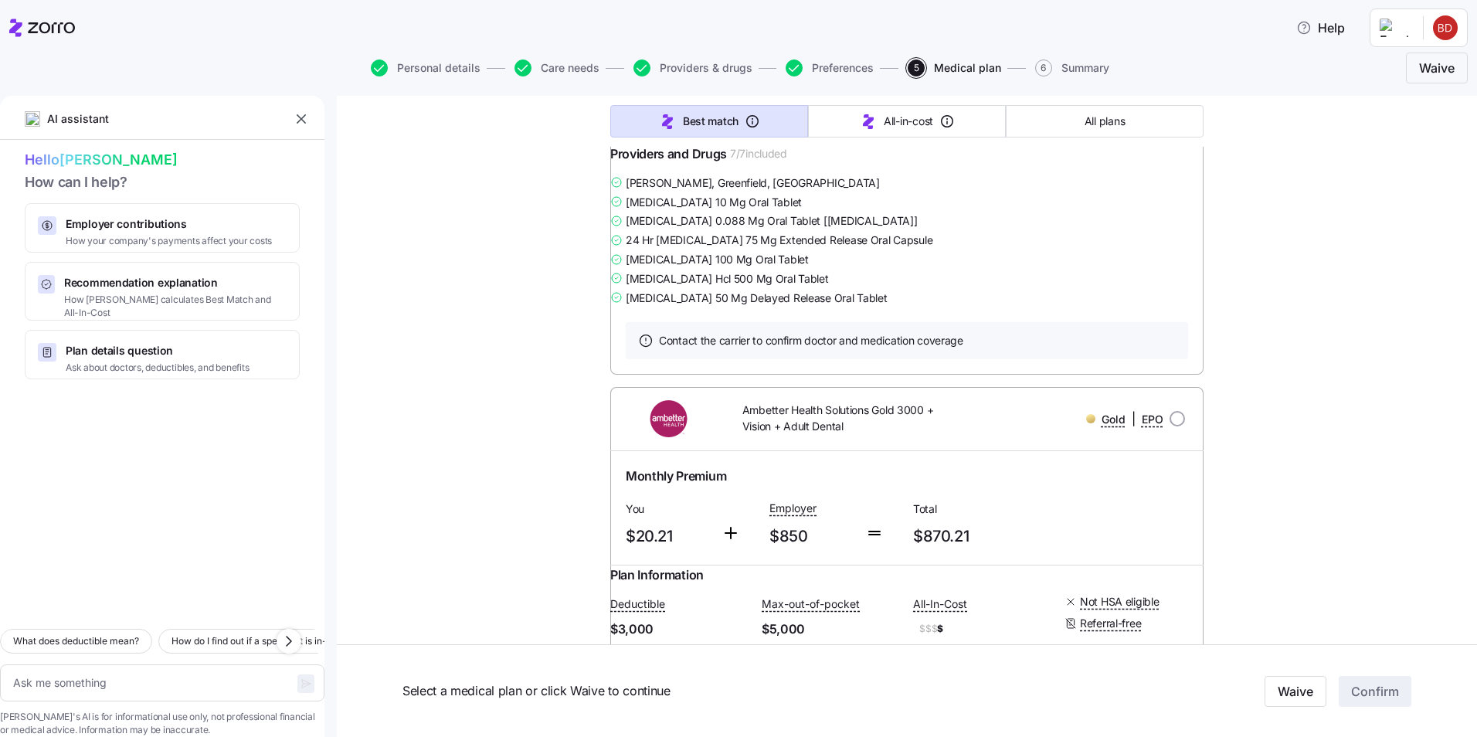
scroll to position [541, 0]
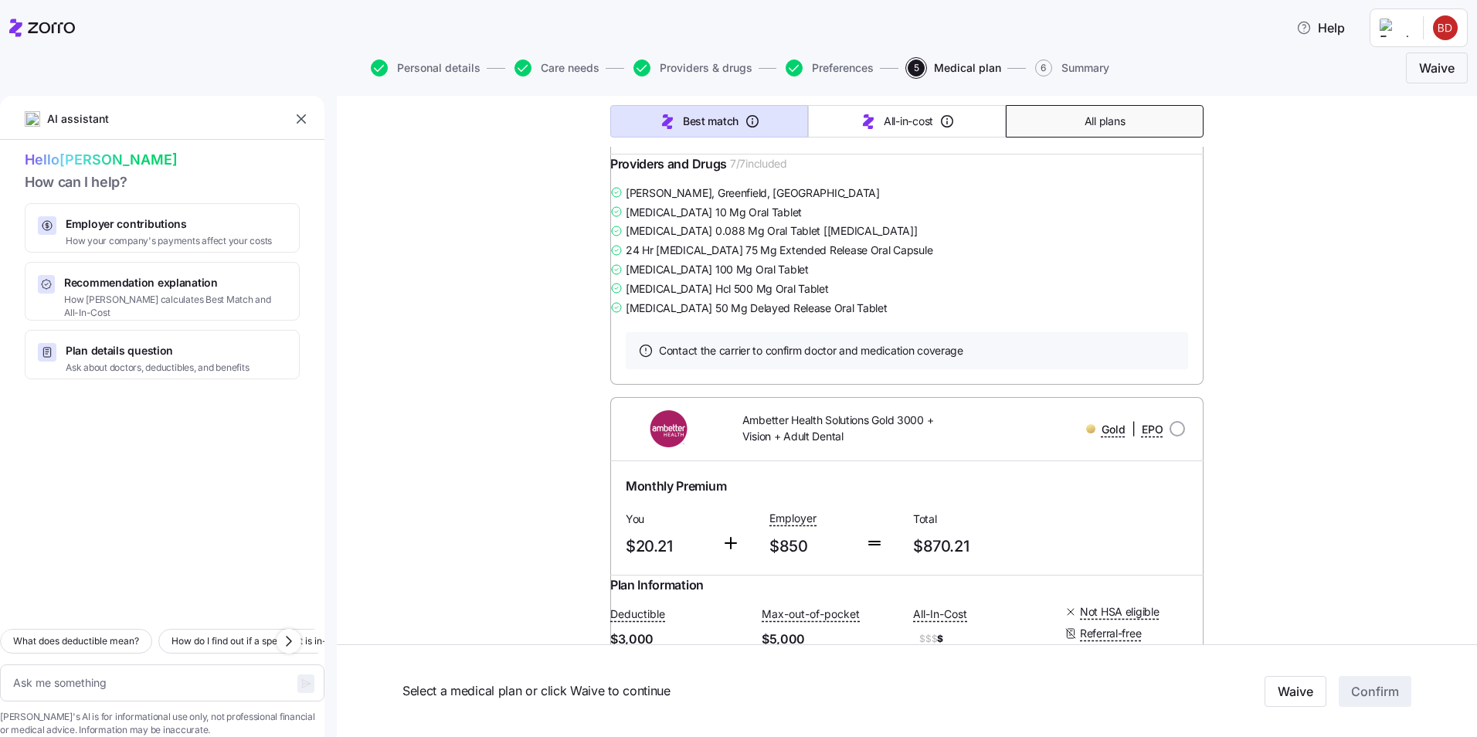
click at [1096, 128] on span "All plans" at bounding box center [1105, 121] width 40 height 15
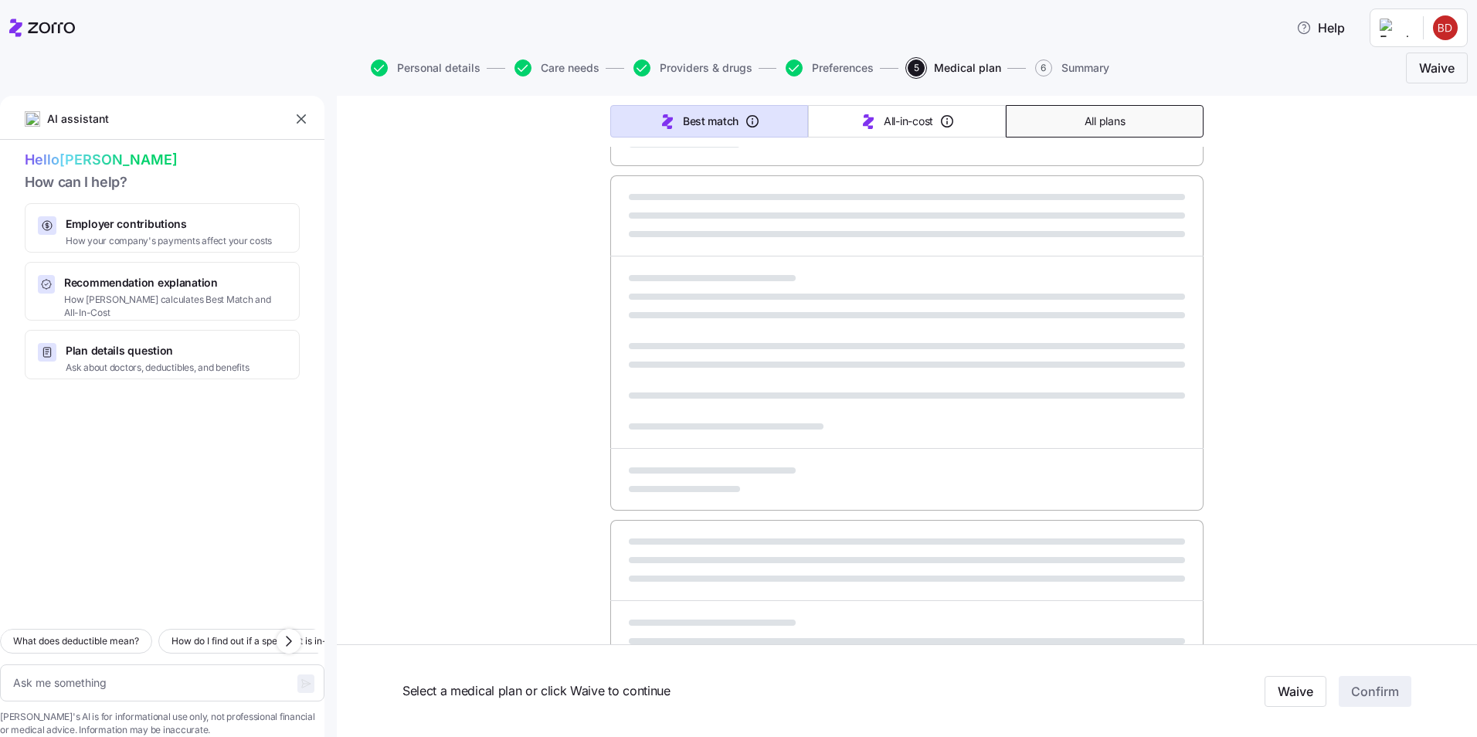
type textarea "x"
type input "Sorted by: Premium"
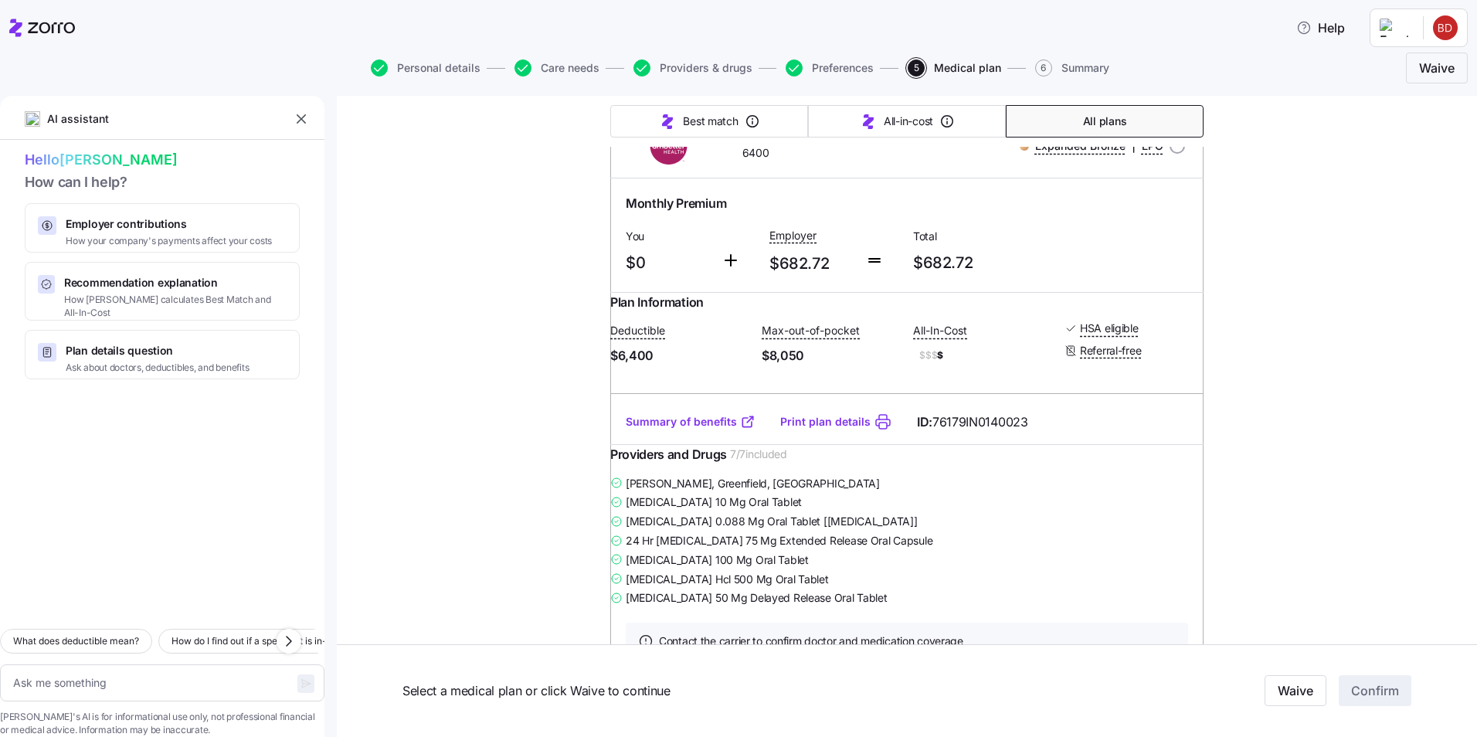
scroll to position [4405, 0]
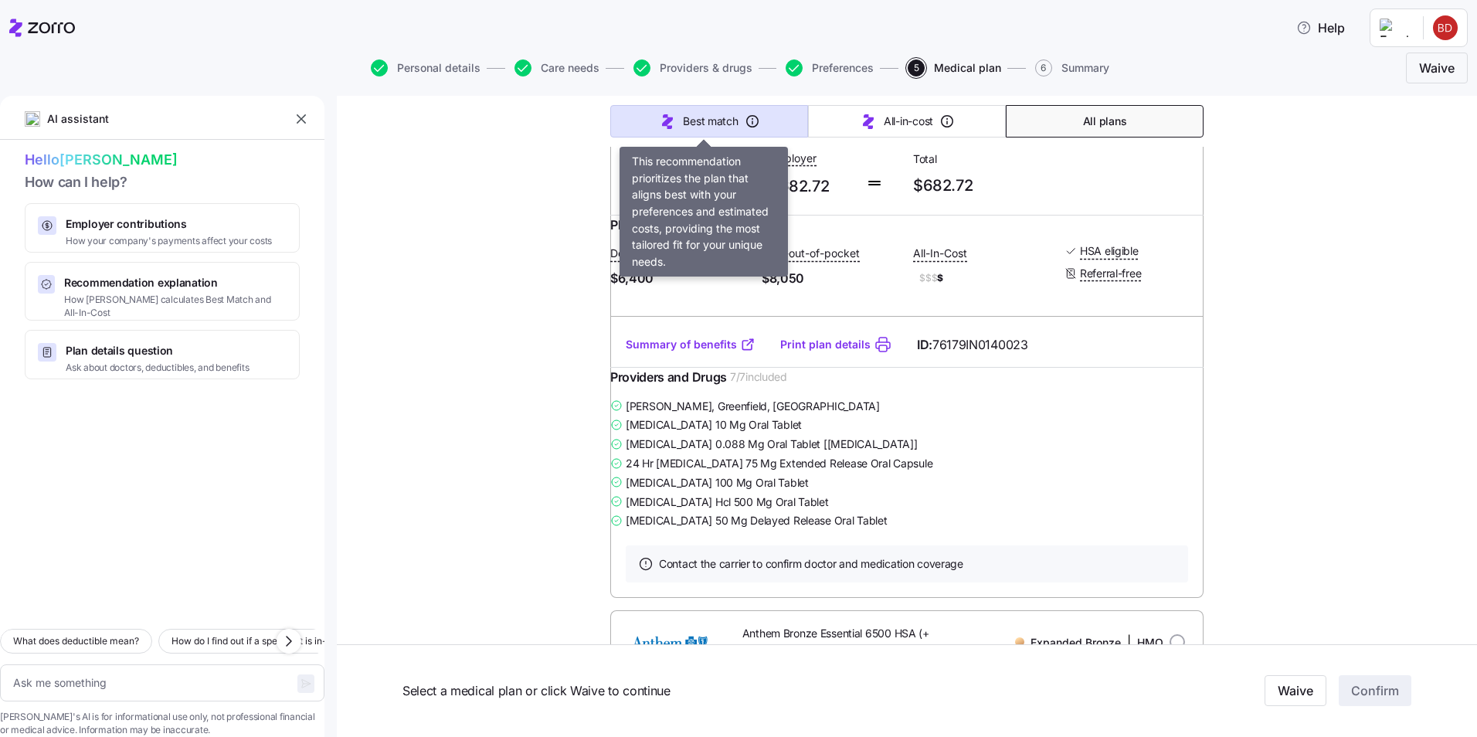
click at [708, 115] on span "Best match" at bounding box center [710, 121] width 55 height 15
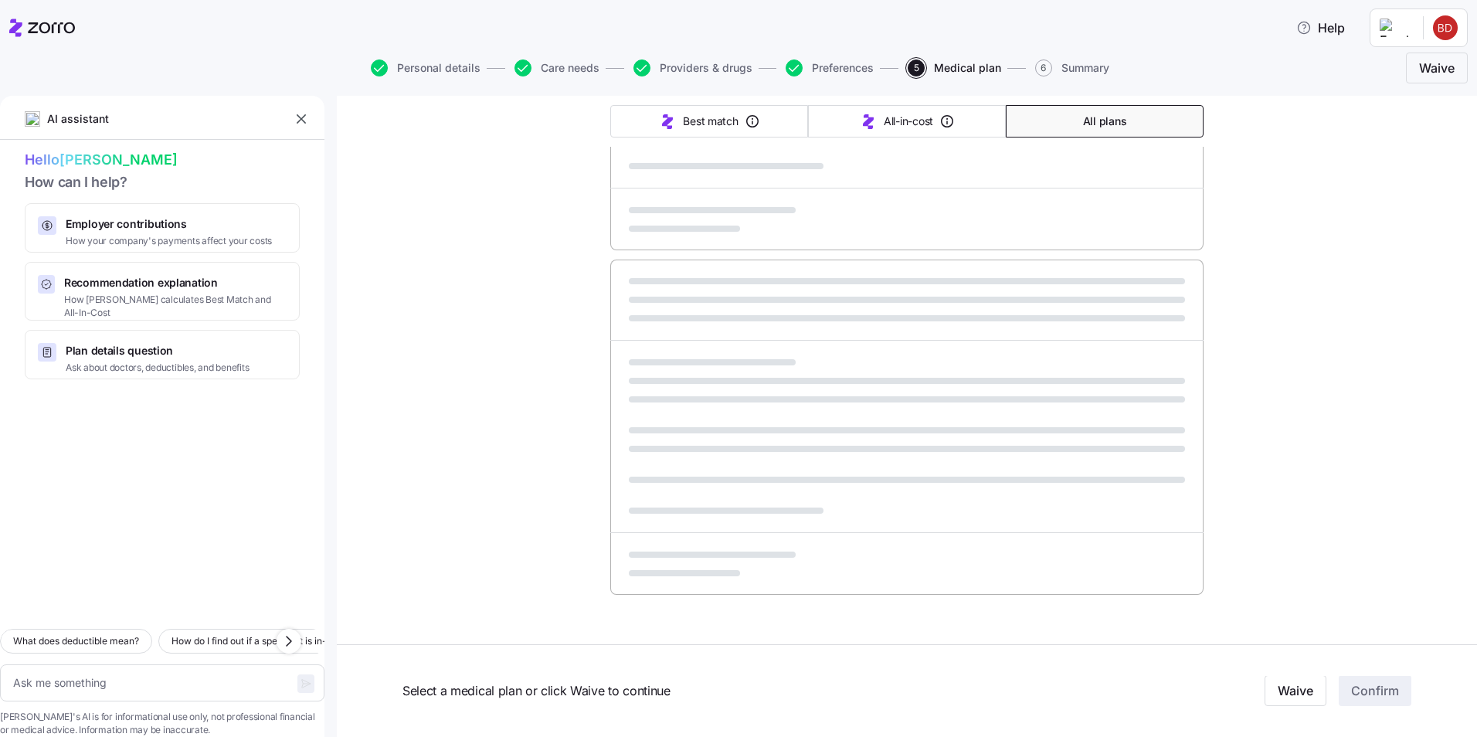
type textarea "x"
type input "Sorted by: Best match"
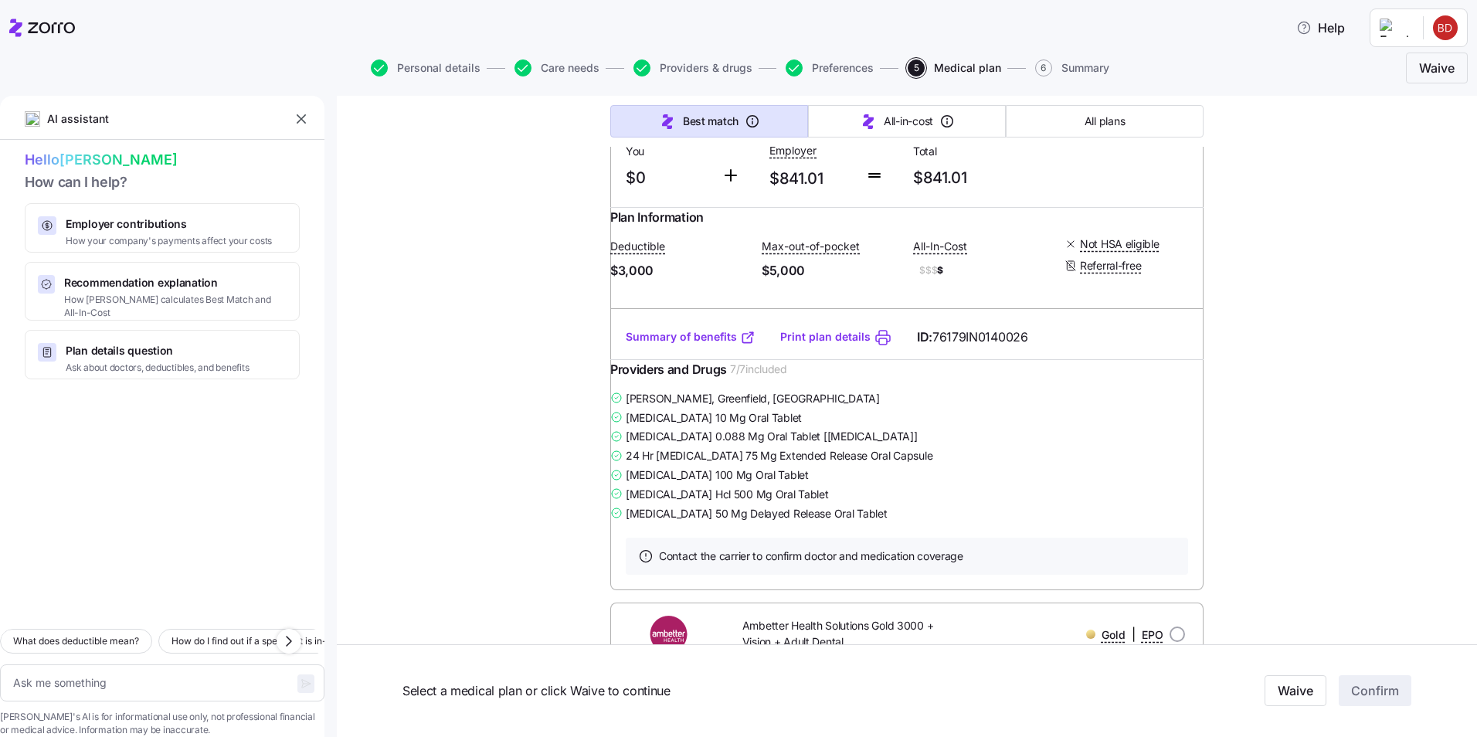
scroll to position [232, 0]
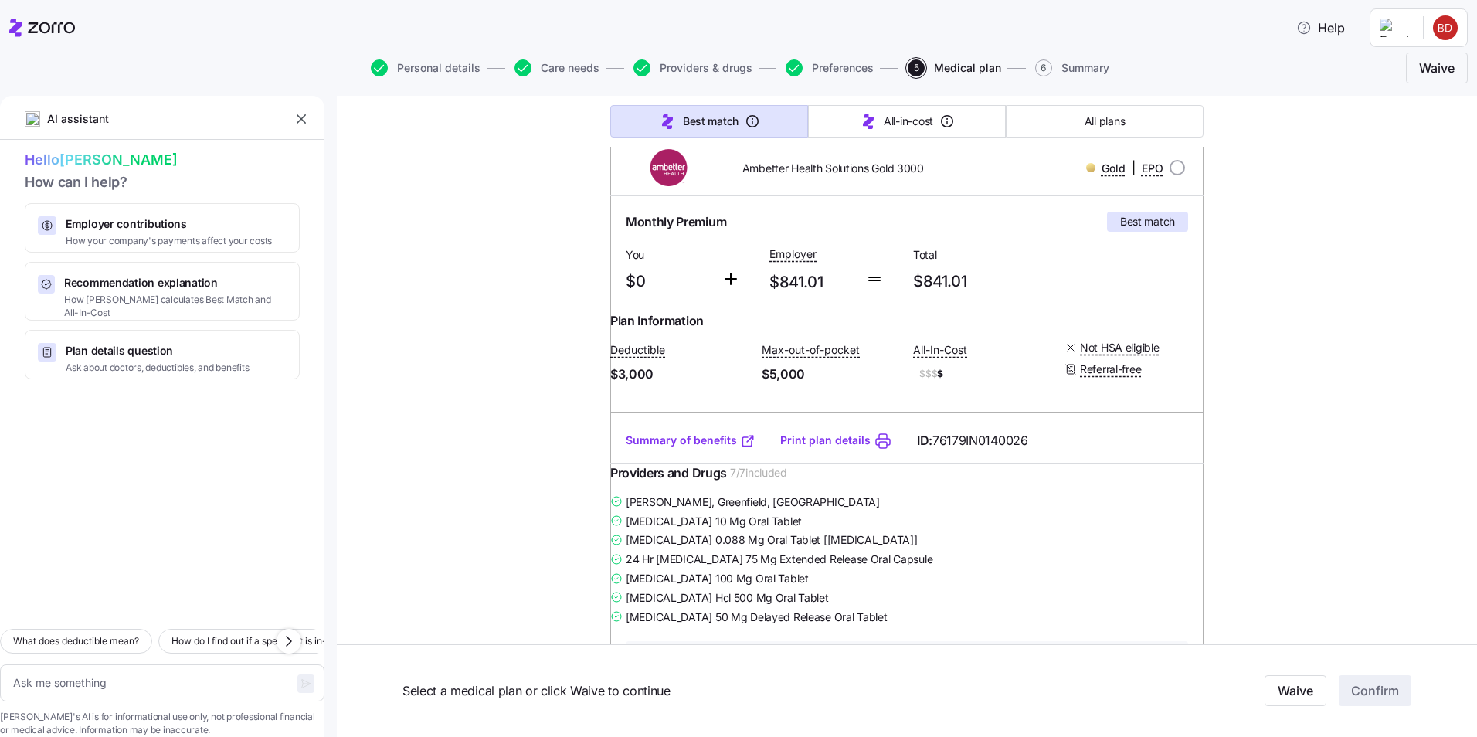
click at [668, 448] on link "Summary of benefits" at bounding box center [691, 440] width 130 height 15
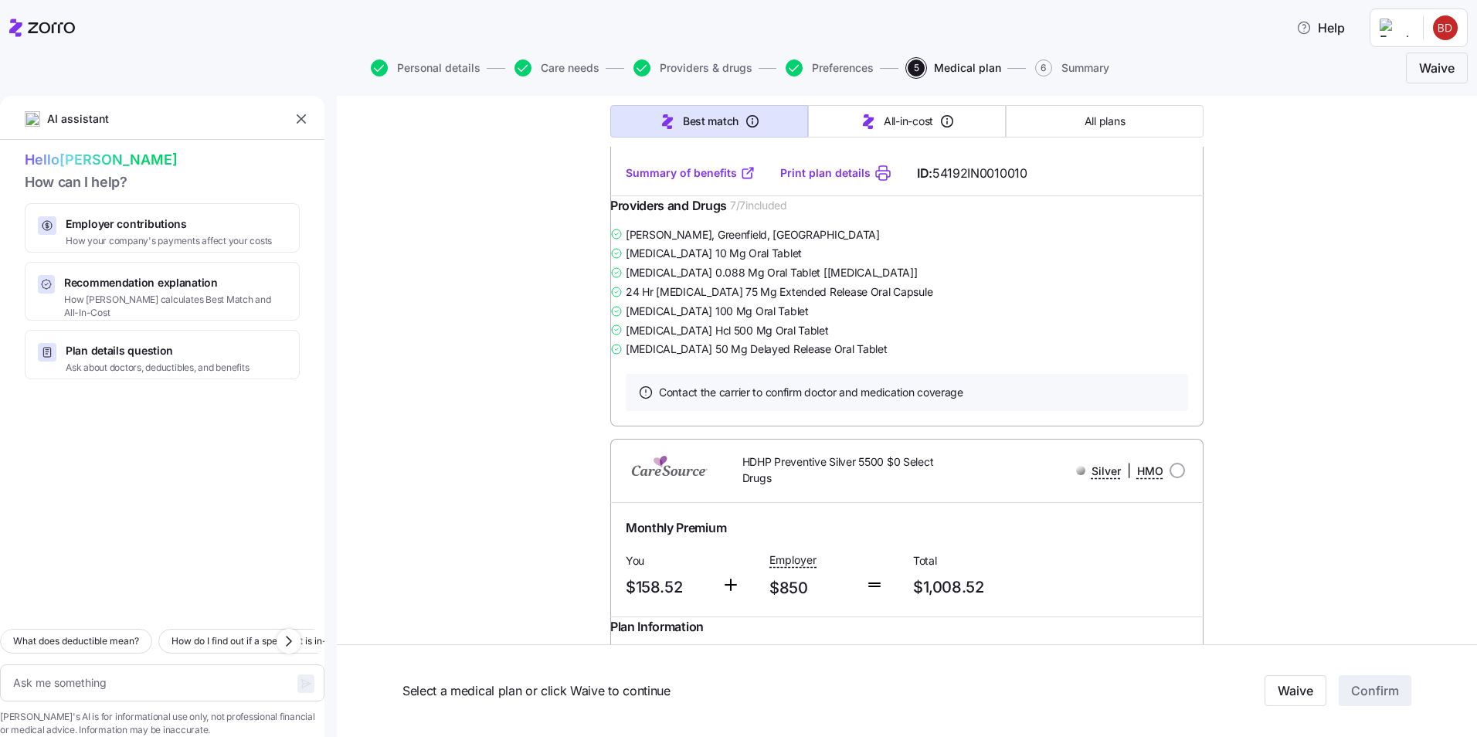
scroll to position [2782, 0]
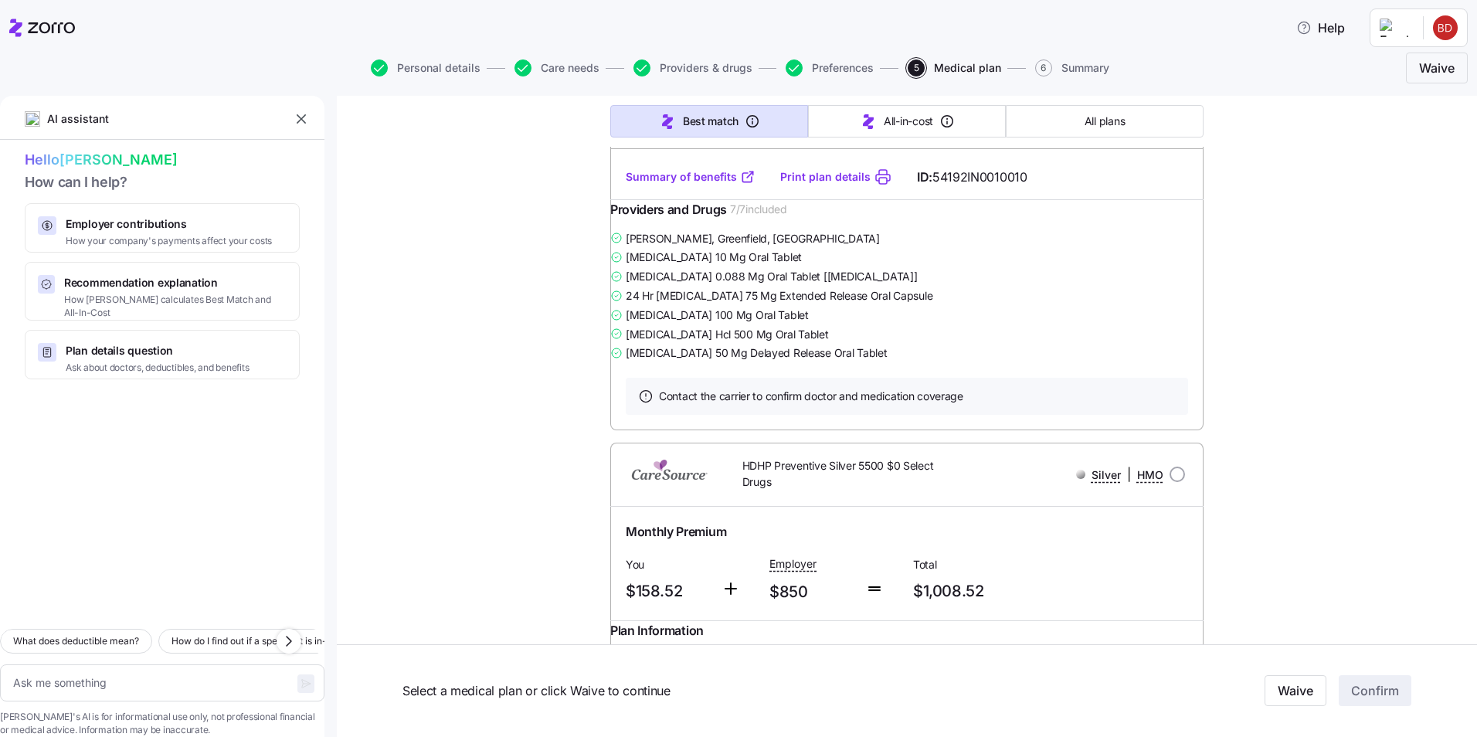
click at [653, 185] on link "Summary of benefits" at bounding box center [691, 176] width 130 height 15
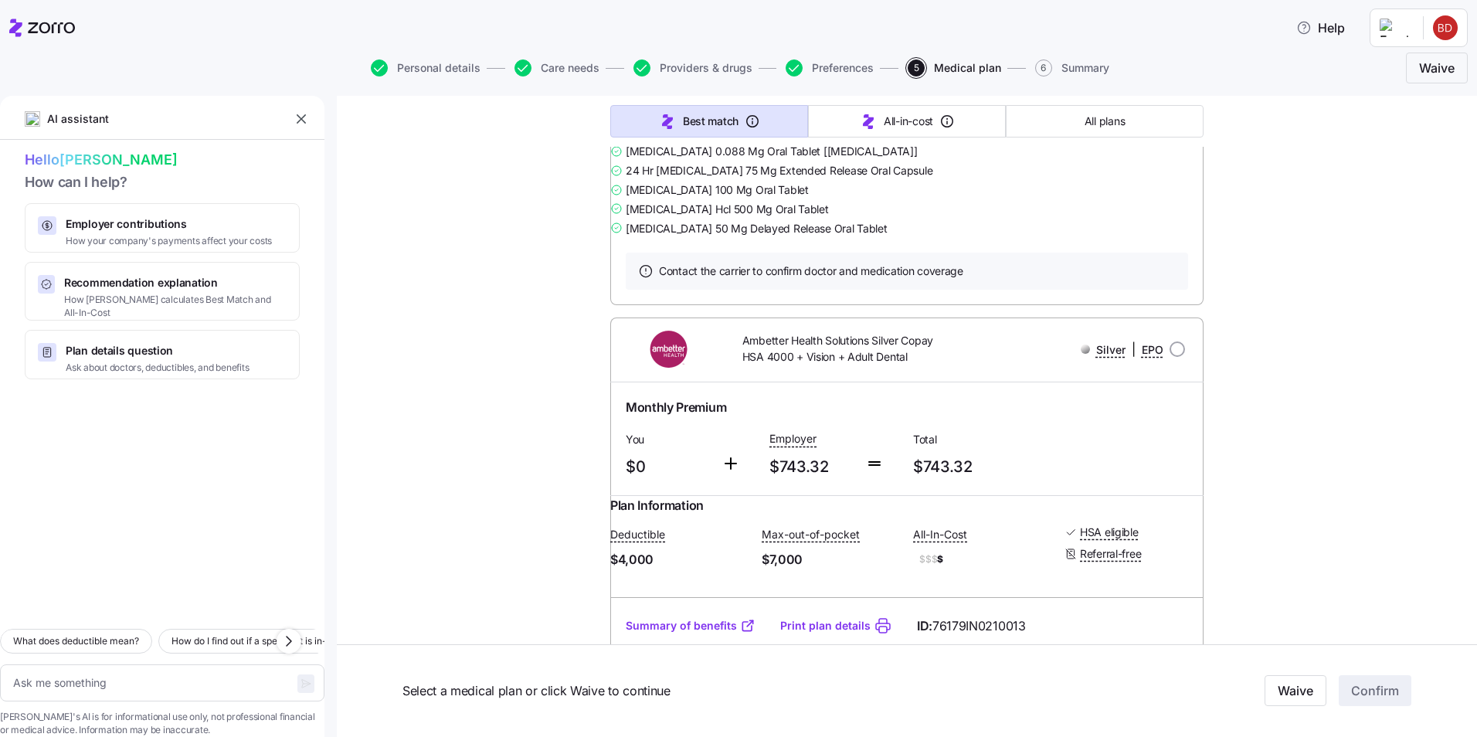
scroll to position [5718, 0]
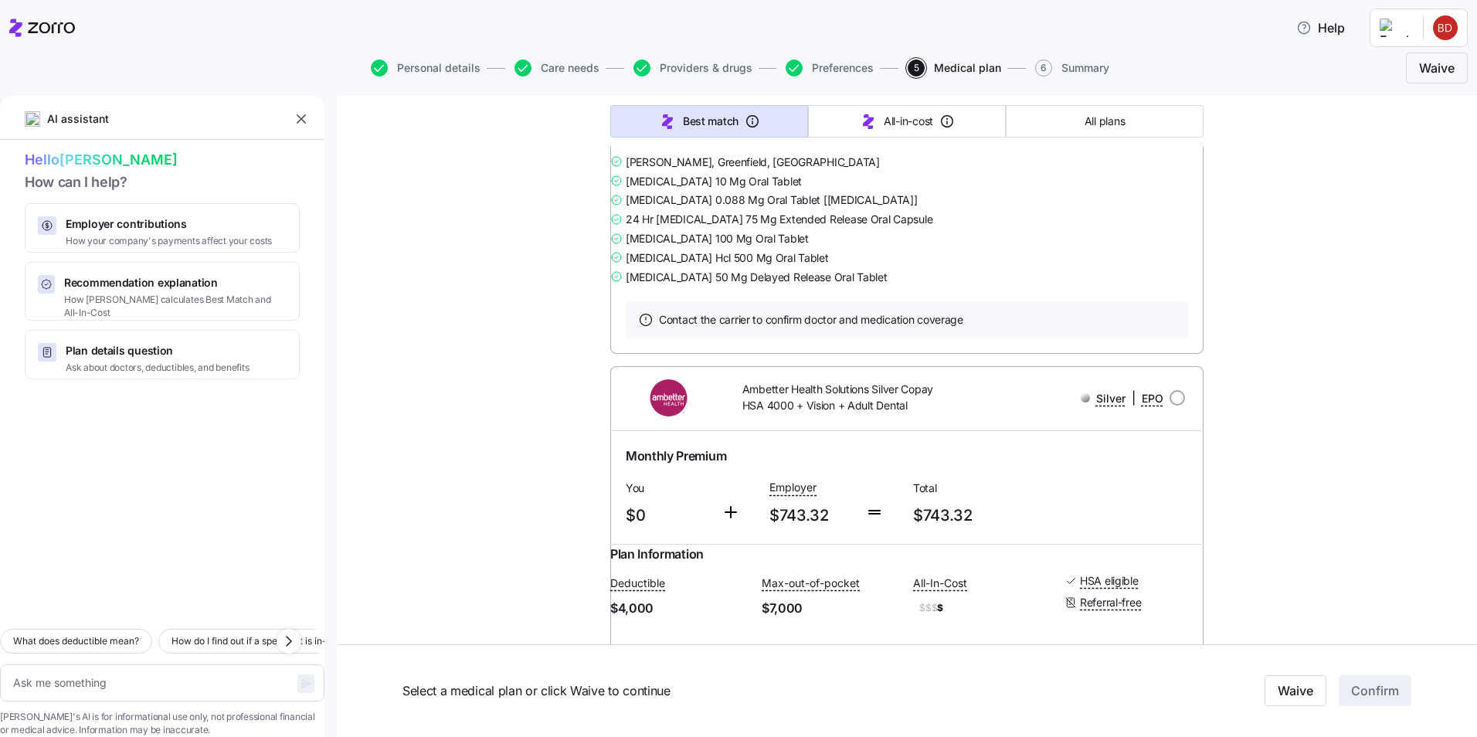
click at [665, 109] on link "Summary of benefits" at bounding box center [691, 101] width 130 height 15
click at [715, 109] on link "Summary of benefits" at bounding box center [691, 101] width 130 height 15
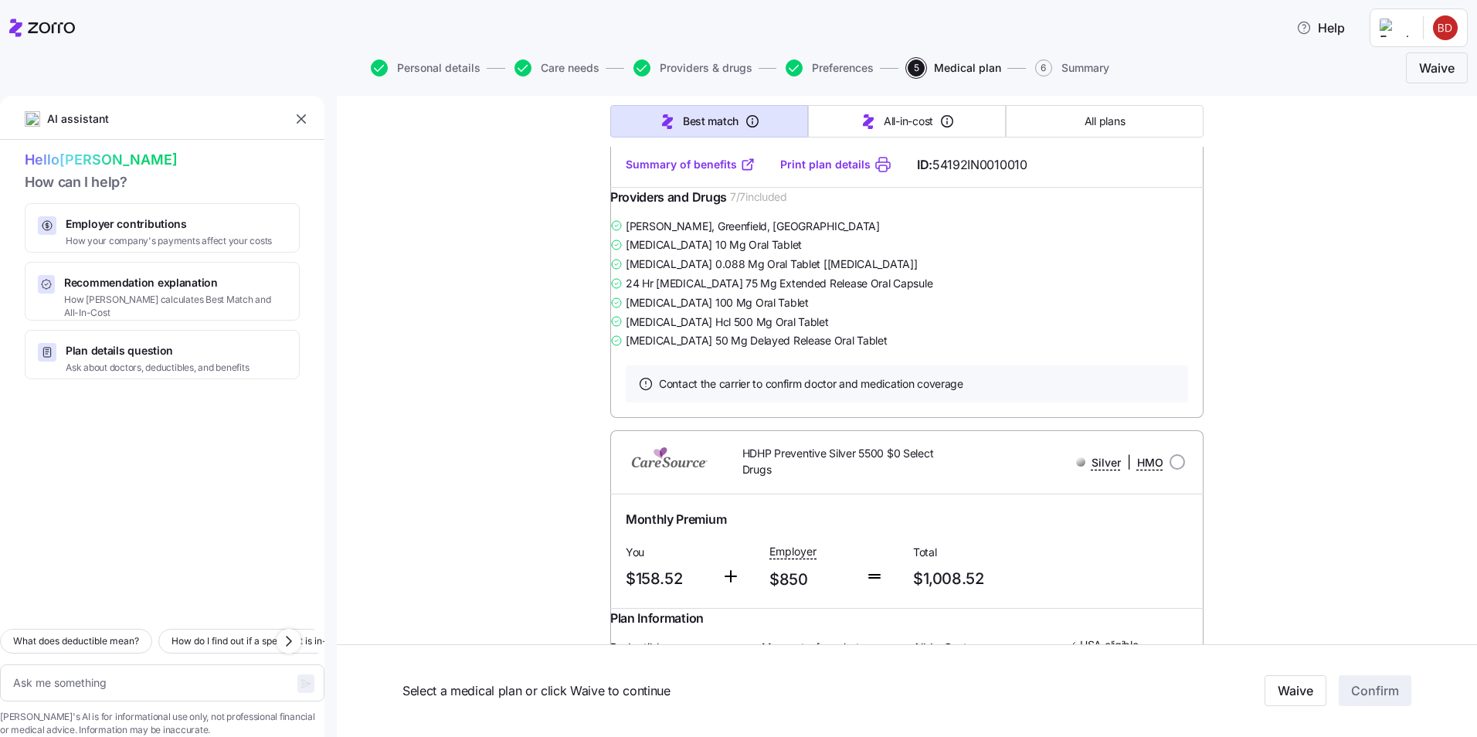
scroll to position [2859, 0]
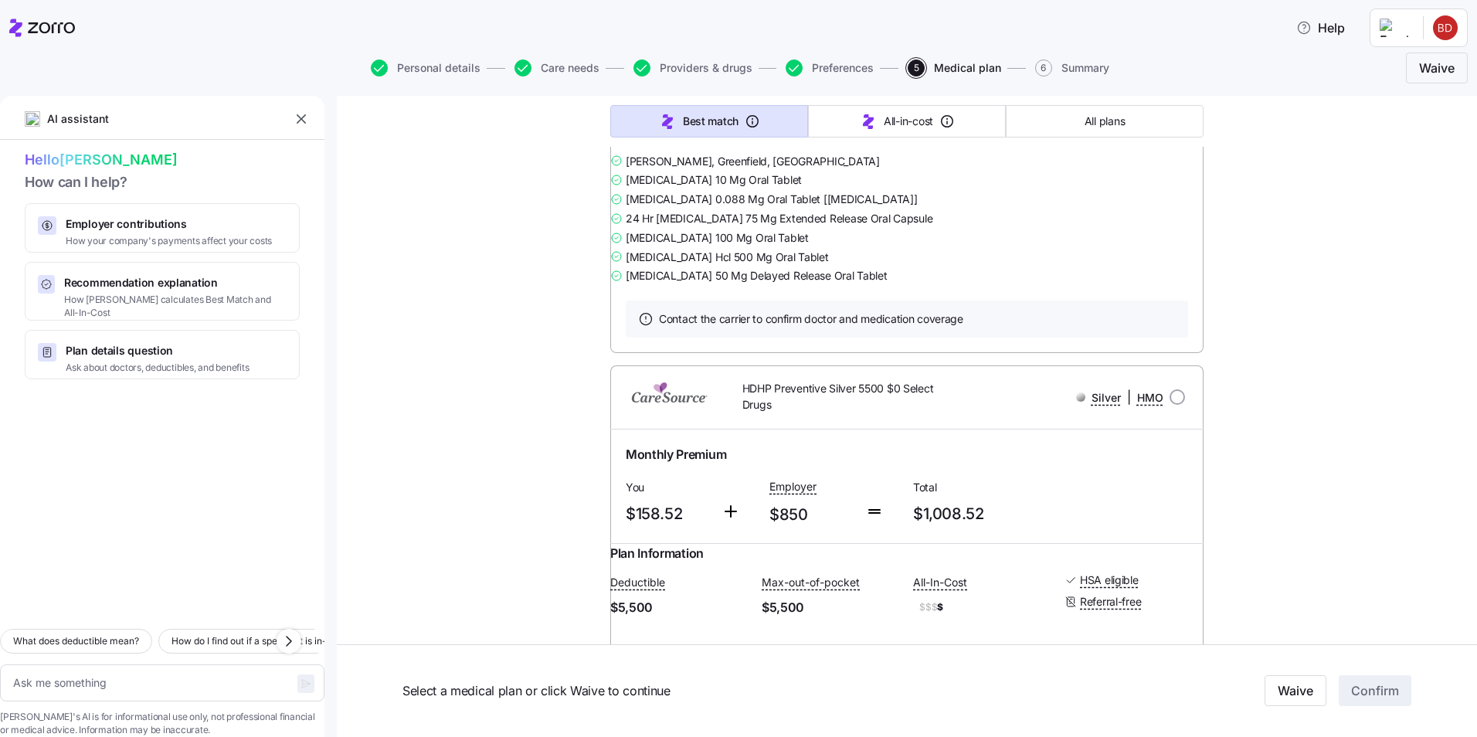
click at [679, 107] on link "Summary of benefits" at bounding box center [691, 99] width 130 height 15
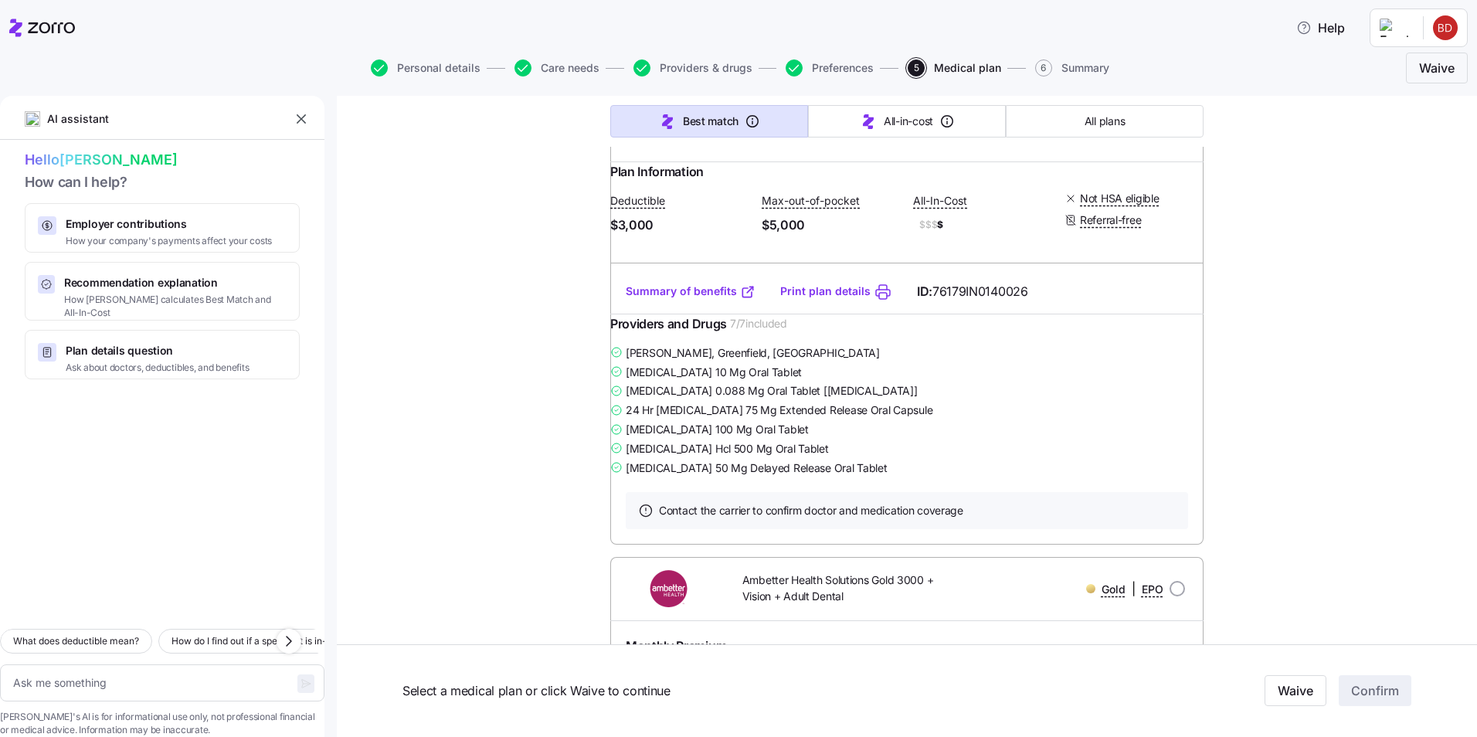
scroll to position [386, 0]
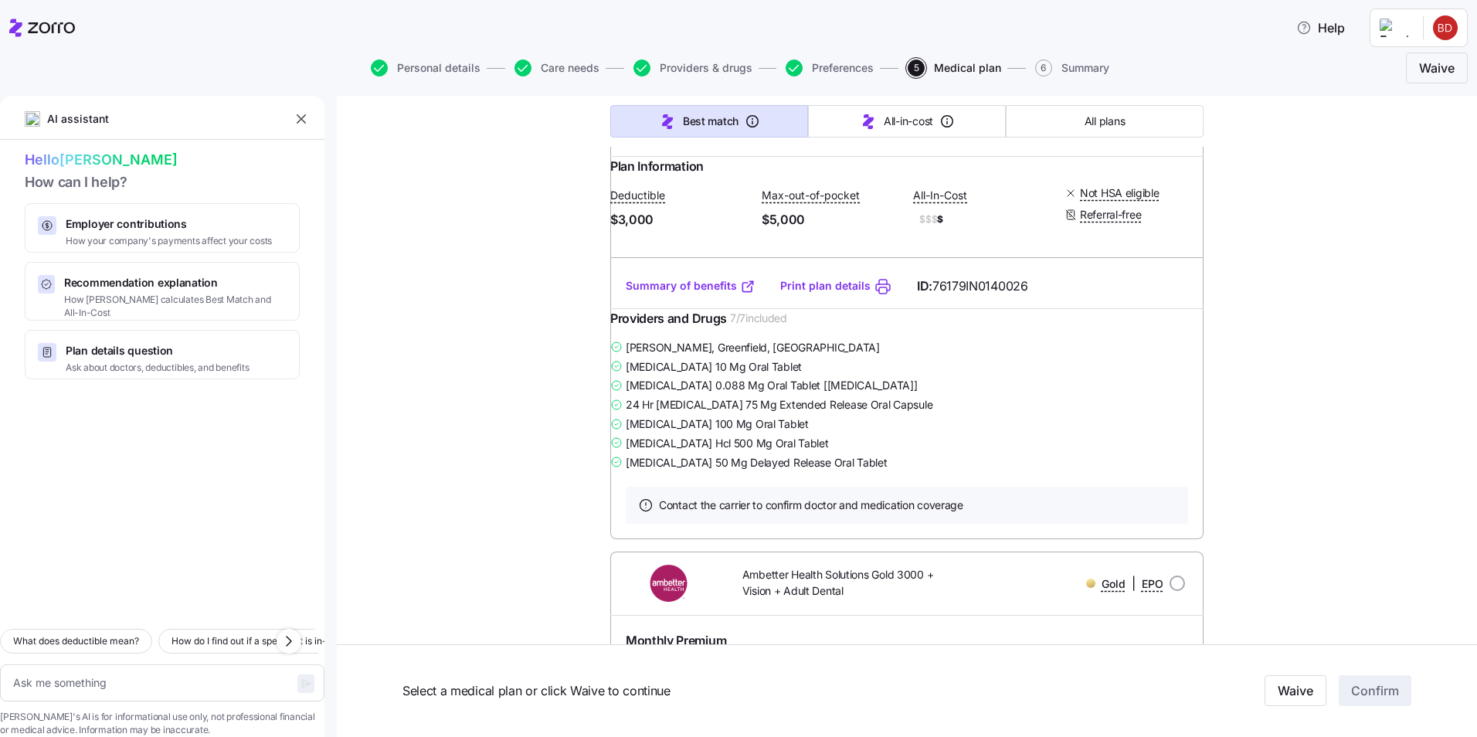
click at [703, 294] on link "Summary of benefits" at bounding box center [691, 285] width 130 height 15
click at [667, 294] on link "Summary of benefits" at bounding box center [691, 285] width 130 height 15
